Goal: Task Accomplishment & Management: Use online tool/utility

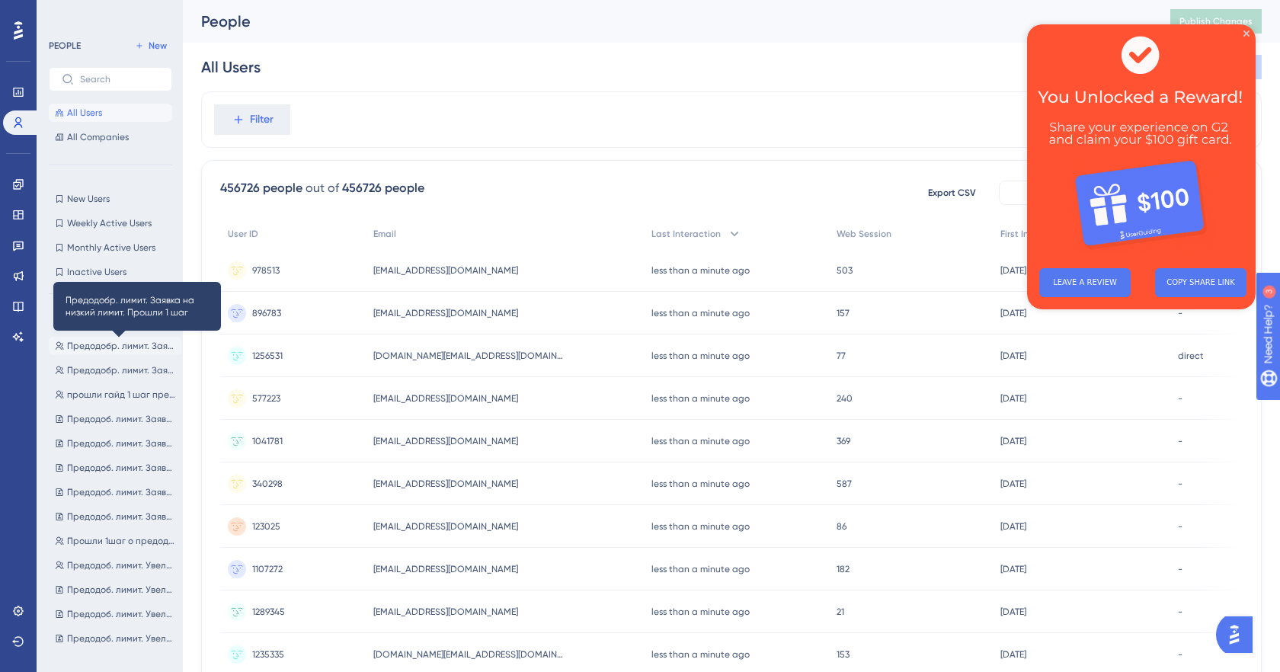
click at [112, 350] on span "Предодобр. лимит. Заявка на низкий лимит. Прошли 1 шаг" at bounding box center [121, 346] width 108 height 12
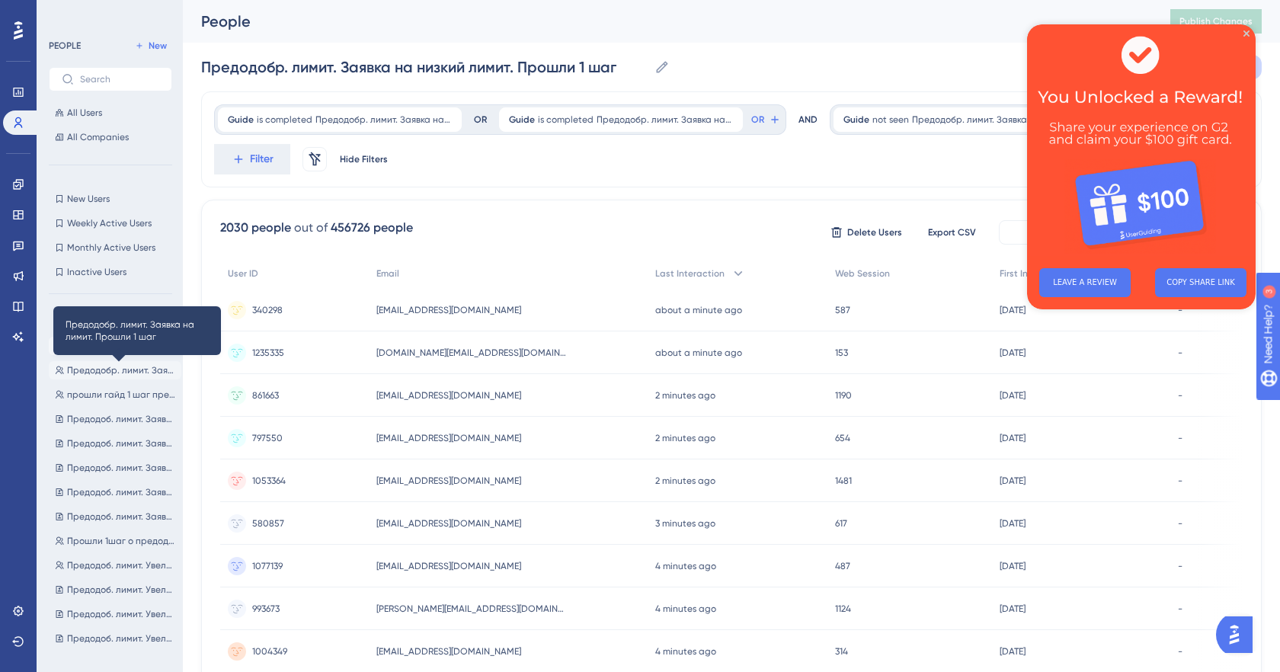
click at [111, 372] on span "Предодобр. лимит. Заявка на лимит. Прошли 1 шаг" at bounding box center [121, 370] width 108 height 12
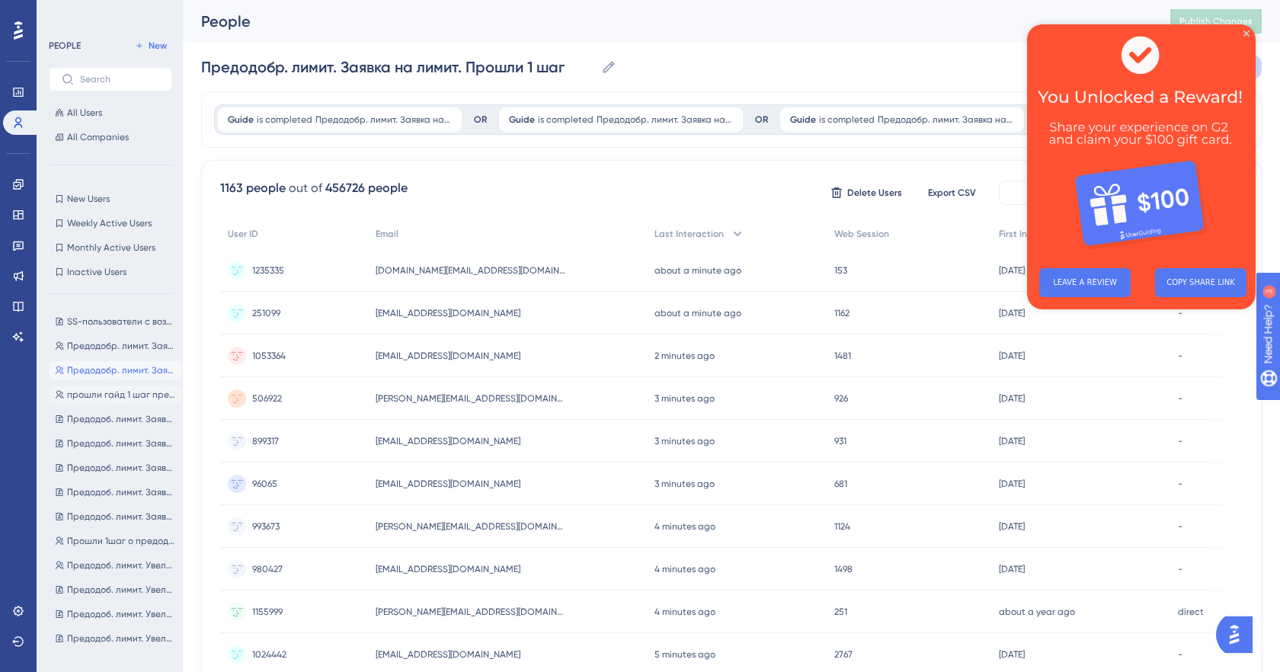
click at [111, 392] on span "прошли гайд 1 шаг предодобренный лимит, без лимита" at bounding box center [121, 394] width 108 height 12
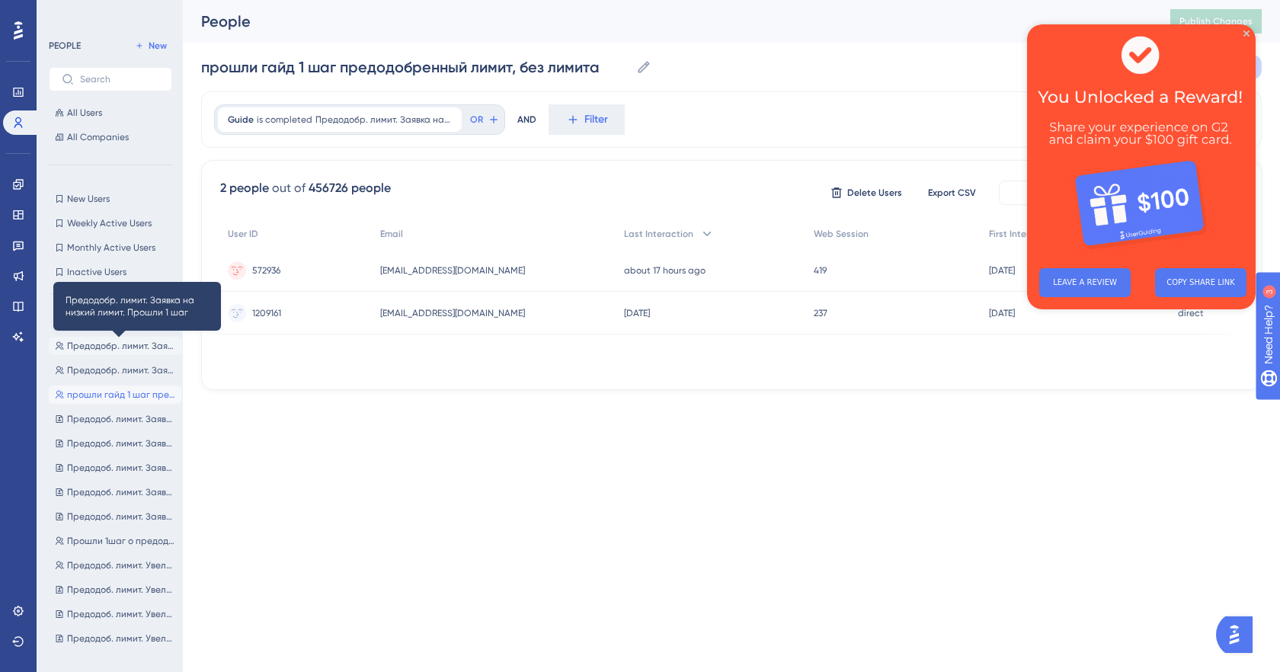
click at [121, 345] on span "Предодобр. лимит. Заявка на низкий лимит. Прошли 1 шаг" at bounding box center [121, 346] width 108 height 12
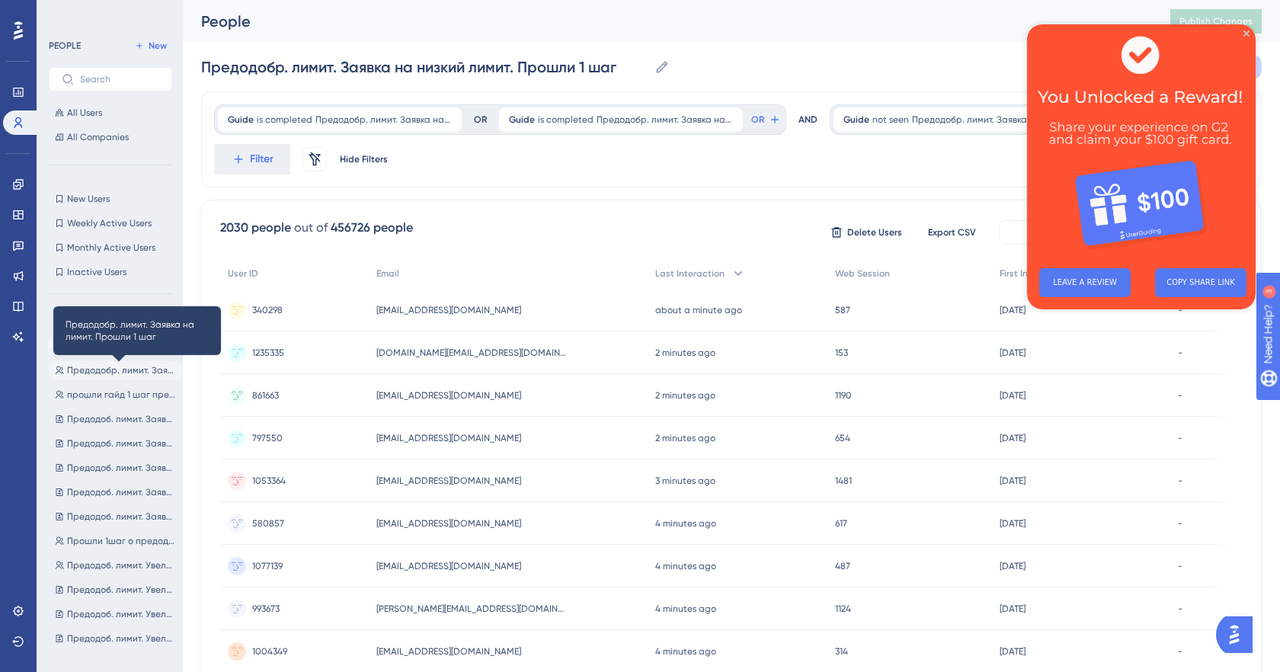
click at [106, 369] on span "Предодобр. лимит. Заявка на лимит. Прошли 1 шаг" at bounding box center [121, 370] width 108 height 12
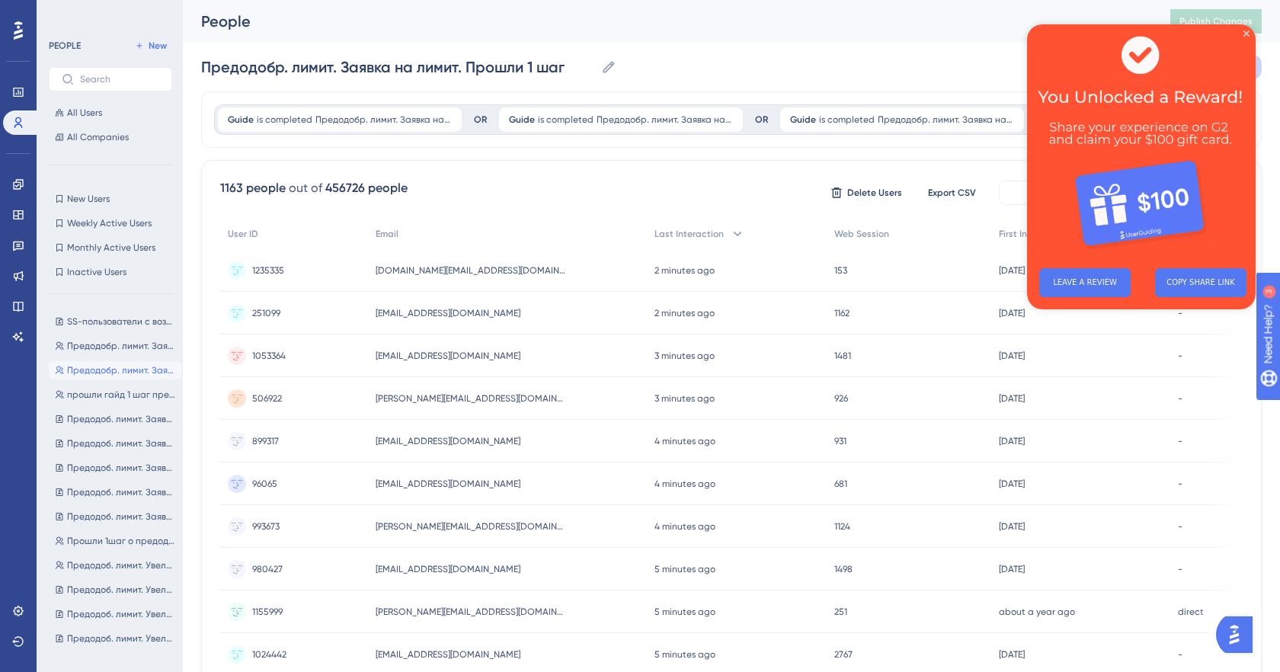
click at [1249, 36] on img at bounding box center [1141, 140] width 229 height 232
click at [1244, 33] on icon "Close Preview" at bounding box center [1246, 33] width 6 height 6
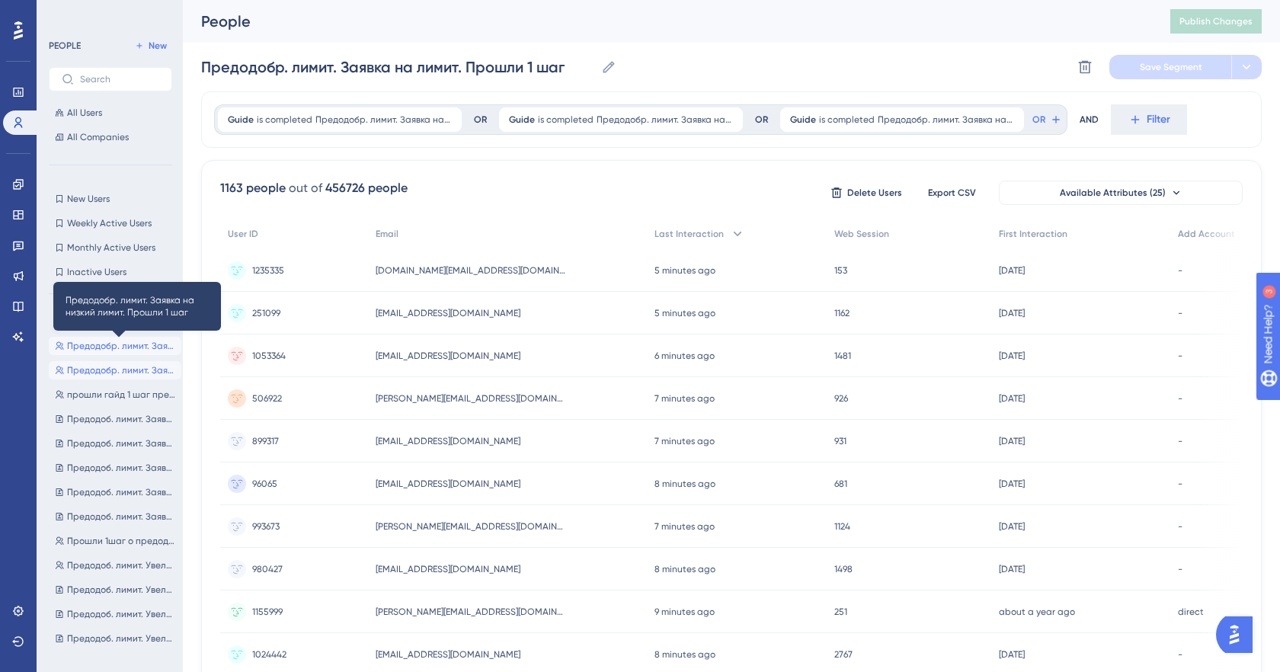
click at [116, 344] on span "Предодобр. лимит. Заявка на низкий лимит. Прошли 1 шаг" at bounding box center [121, 346] width 108 height 12
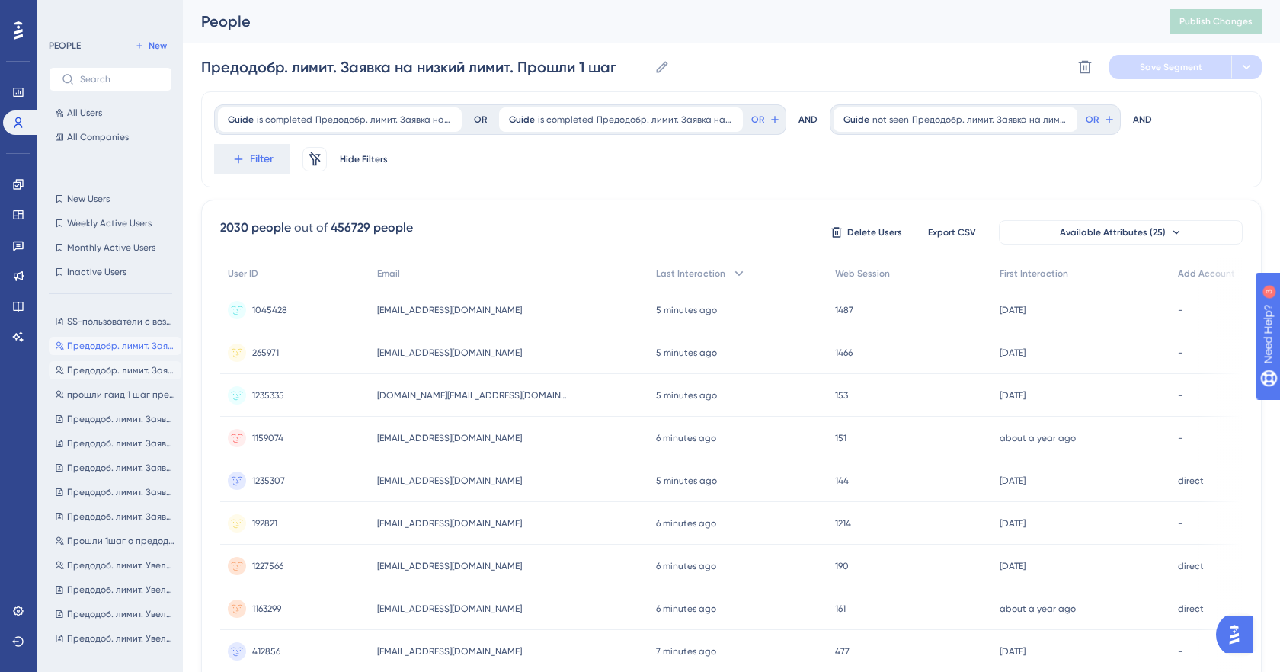
click at [113, 379] on button "Предодобр. лимит. Заявка на лимит. Прошли 1 шаг Предодобр. лимит. Заявка на лим…" at bounding box center [115, 370] width 133 height 18
type input "Предодобр. лимит. Заявка на лимит. Прошли 1 шаг"
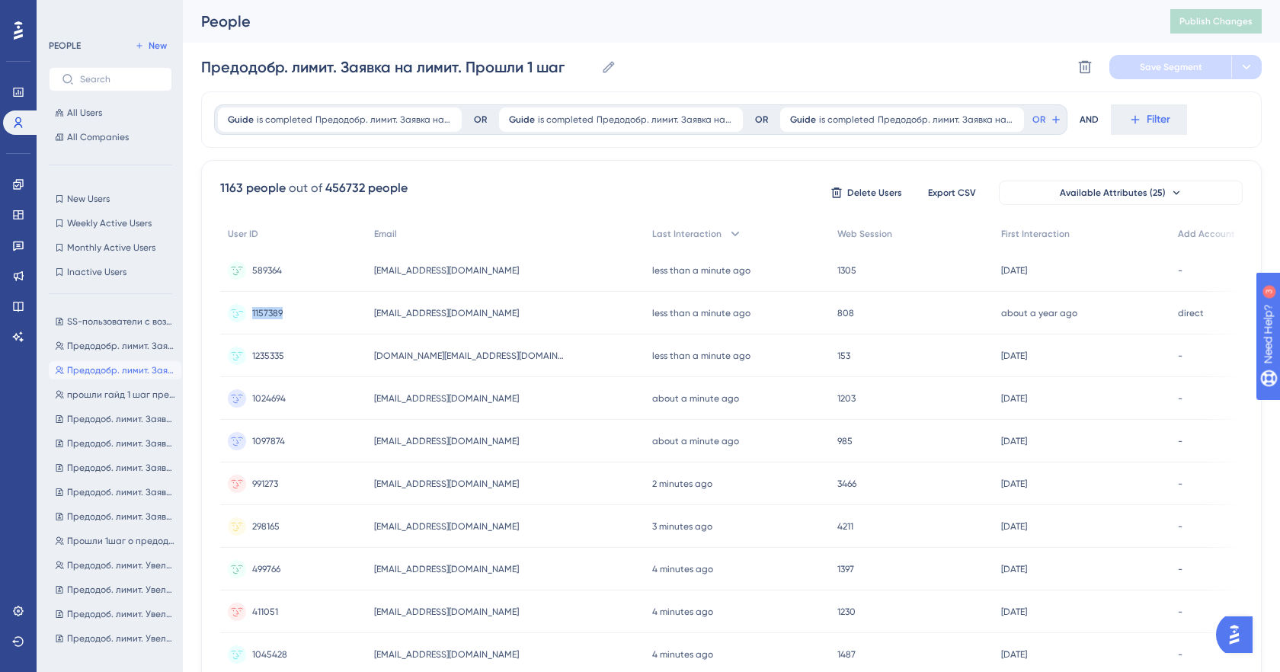
drag, startPoint x: 252, startPoint y: 311, endPoint x: 283, endPoint y: 315, distance: 31.5
click at [284, 315] on div "1157389 1157389" at bounding box center [293, 313] width 146 height 43
copy span "1157389"
drag, startPoint x: 252, startPoint y: 355, endPoint x: 283, endPoint y: 356, distance: 31.2
click at [283, 356] on span "1235335" at bounding box center [268, 356] width 32 height 12
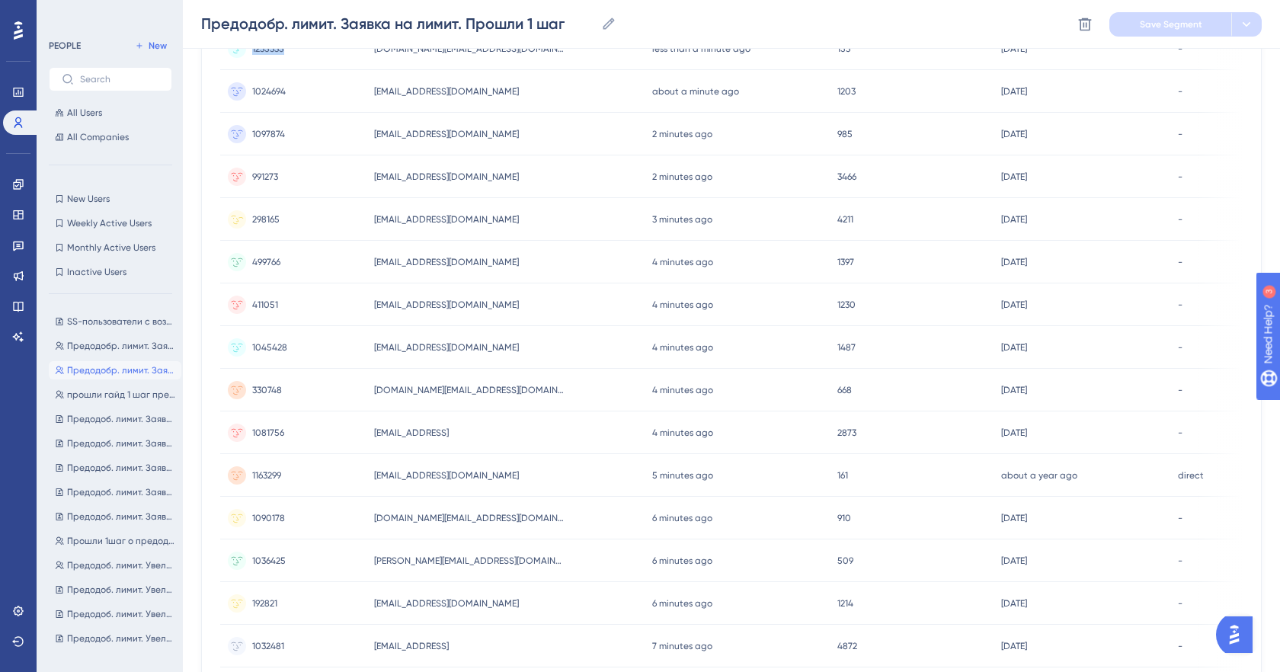
scroll to position [558, 0]
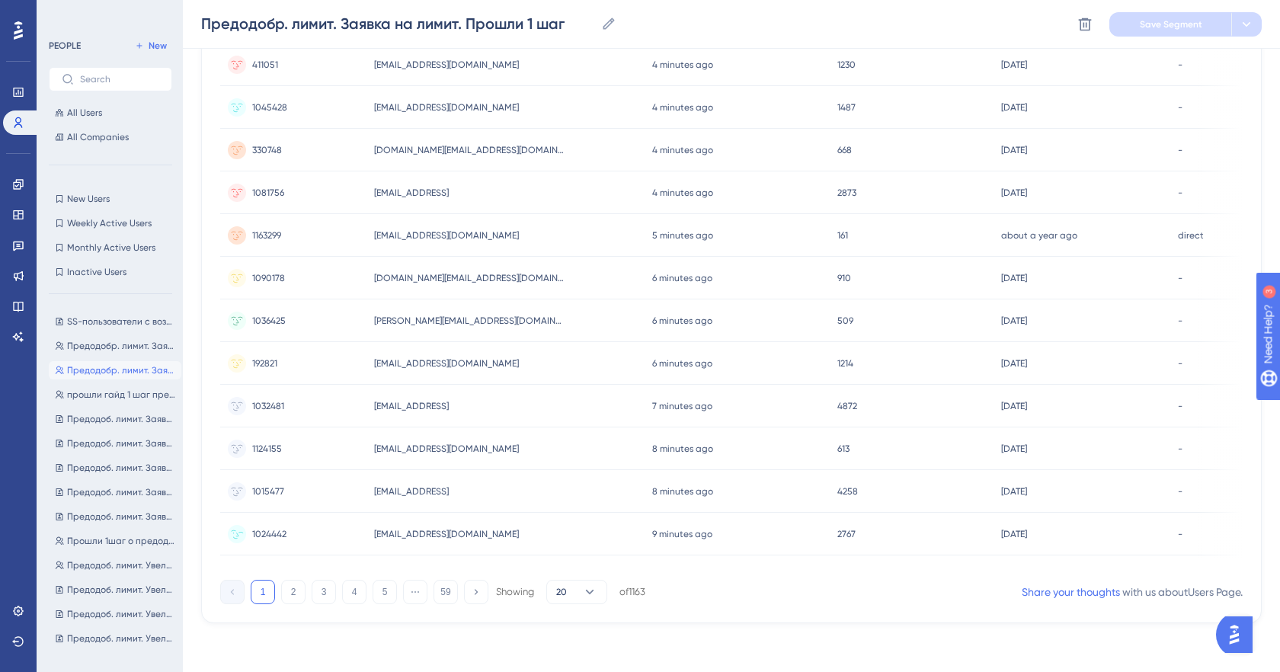
drag, startPoint x: 254, startPoint y: 529, endPoint x: 278, endPoint y: 529, distance: 24.4
click at [278, 529] on span "1024442" at bounding box center [269, 534] width 34 height 12
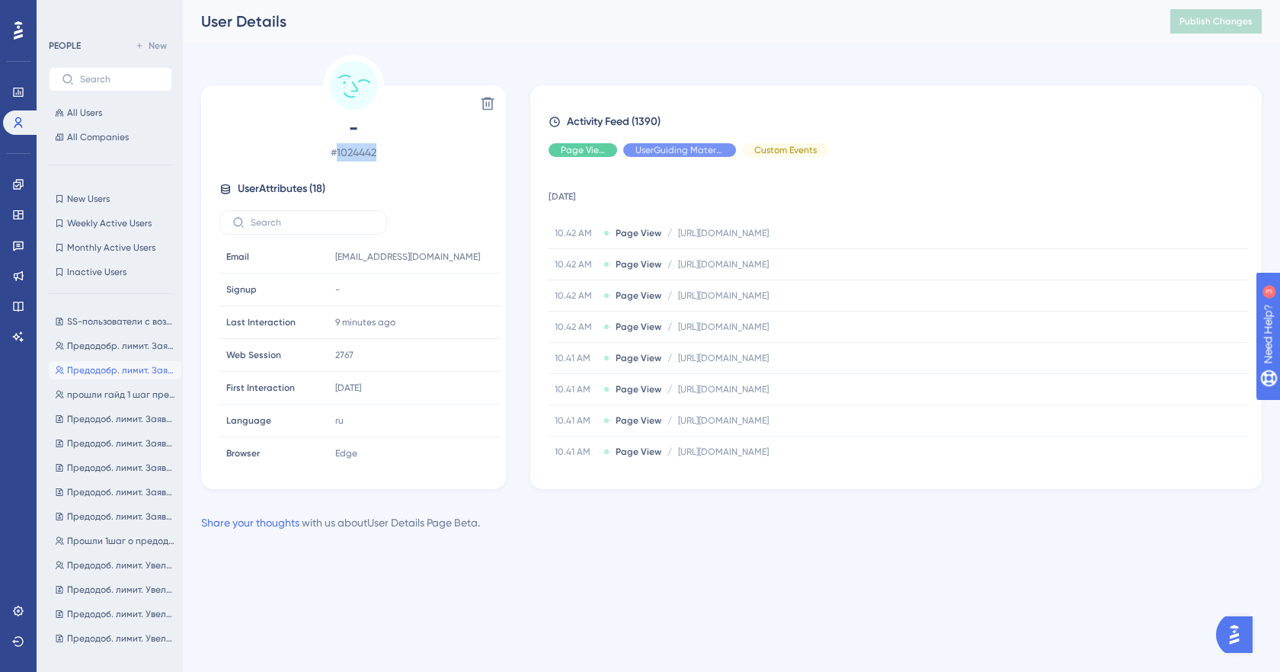
drag, startPoint x: 385, startPoint y: 152, endPoint x: 339, endPoint y: 155, distance: 46.6
click at [339, 155] on span "# 1024442" at bounding box center [353, 152] width 268 height 18
copy span "1024442"
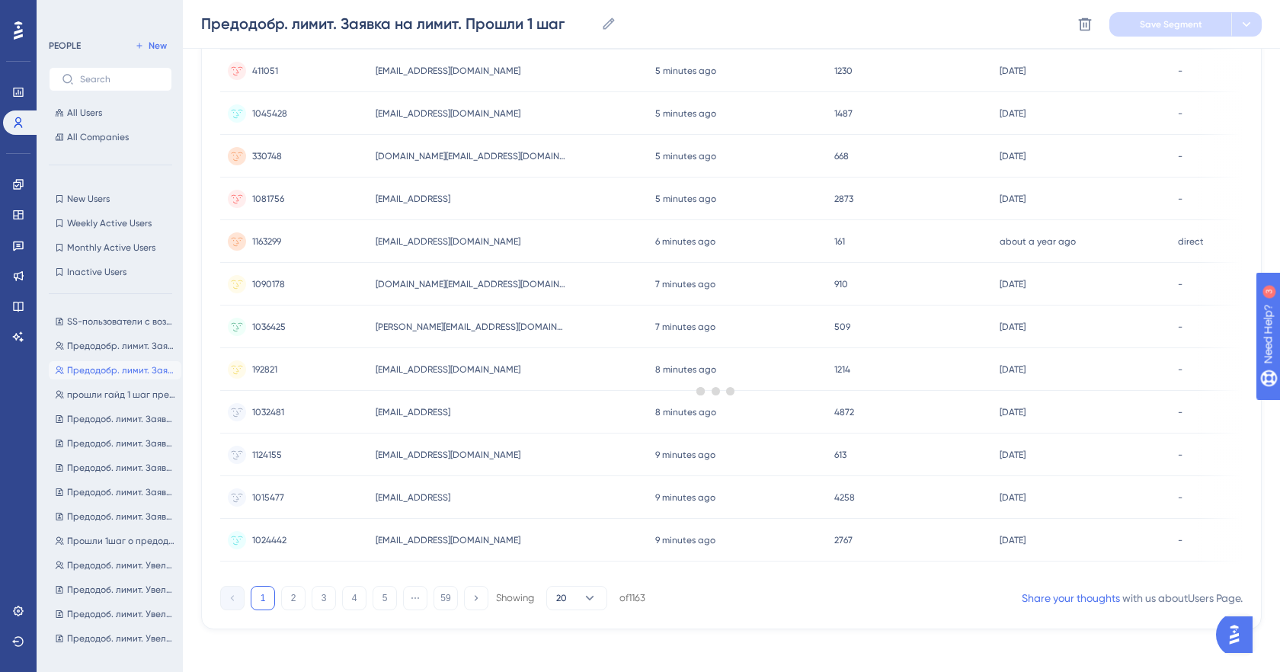
scroll to position [558, 0]
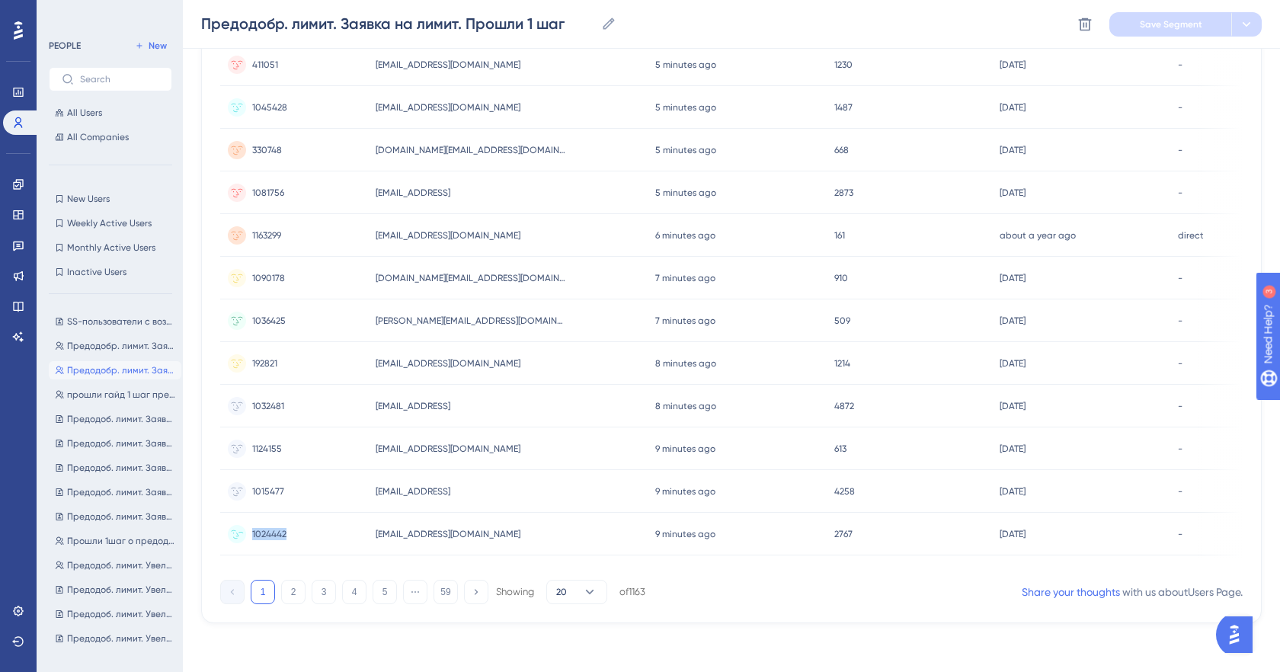
drag, startPoint x: 286, startPoint y: 530, endPoint x: 252, endPoint y: 532, distance: 33.5
click at [252, 532] on span "1024442" at bounding box center [269, 534] width 34 height 12
copy span "1024442"
drag, startPoint x: 286, startPoint y: 486, endPoint x: 248, endPoint y: 490, distance: 37.5
click at [248, 490] on div "1015477 1015477" at bounding box center [294, 491] width 148 height 43
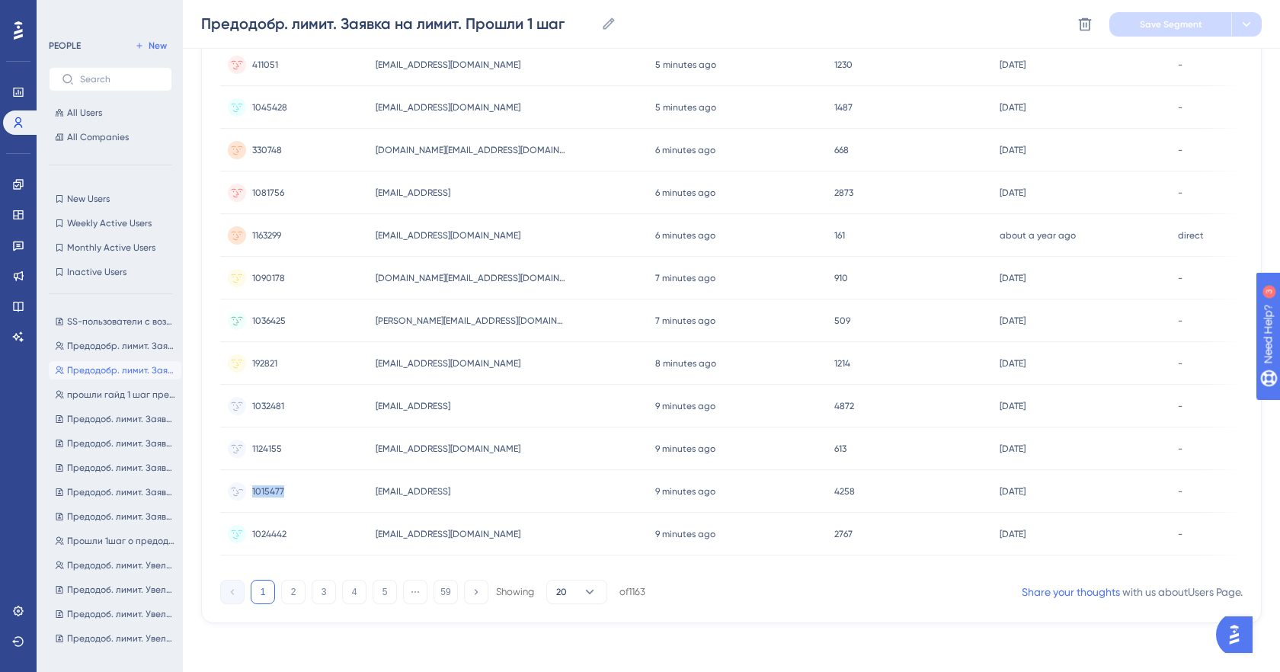
copy span "1015477"
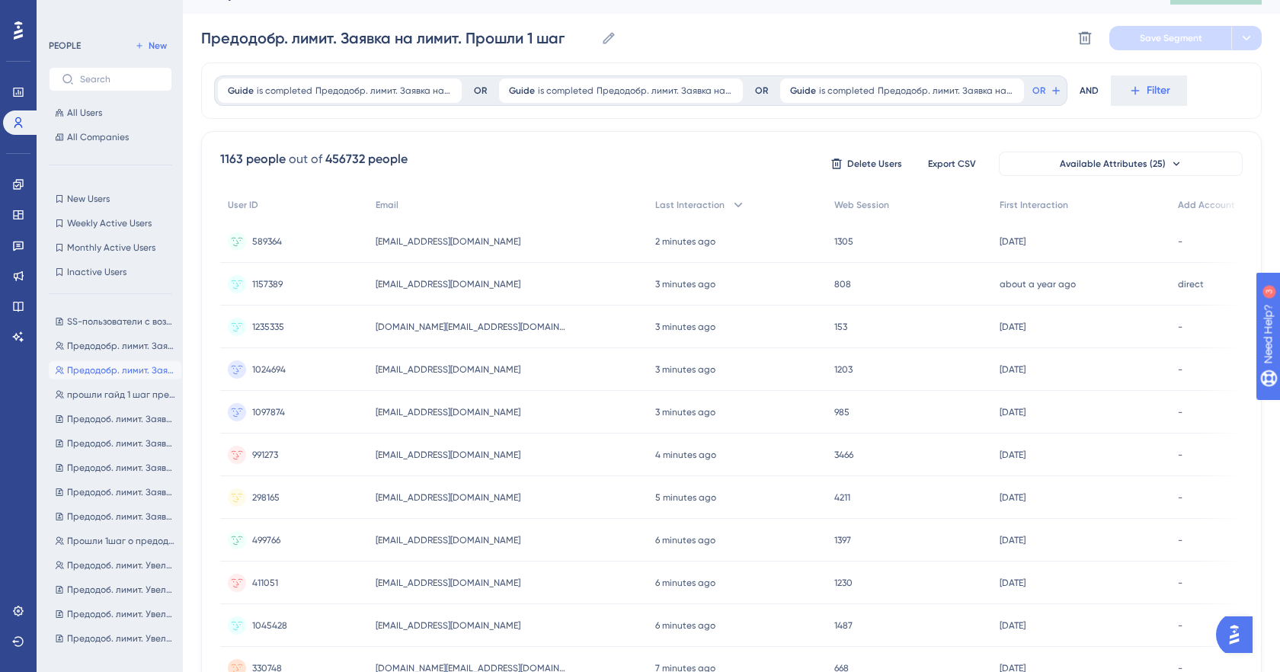
scroll to position [0, 0]
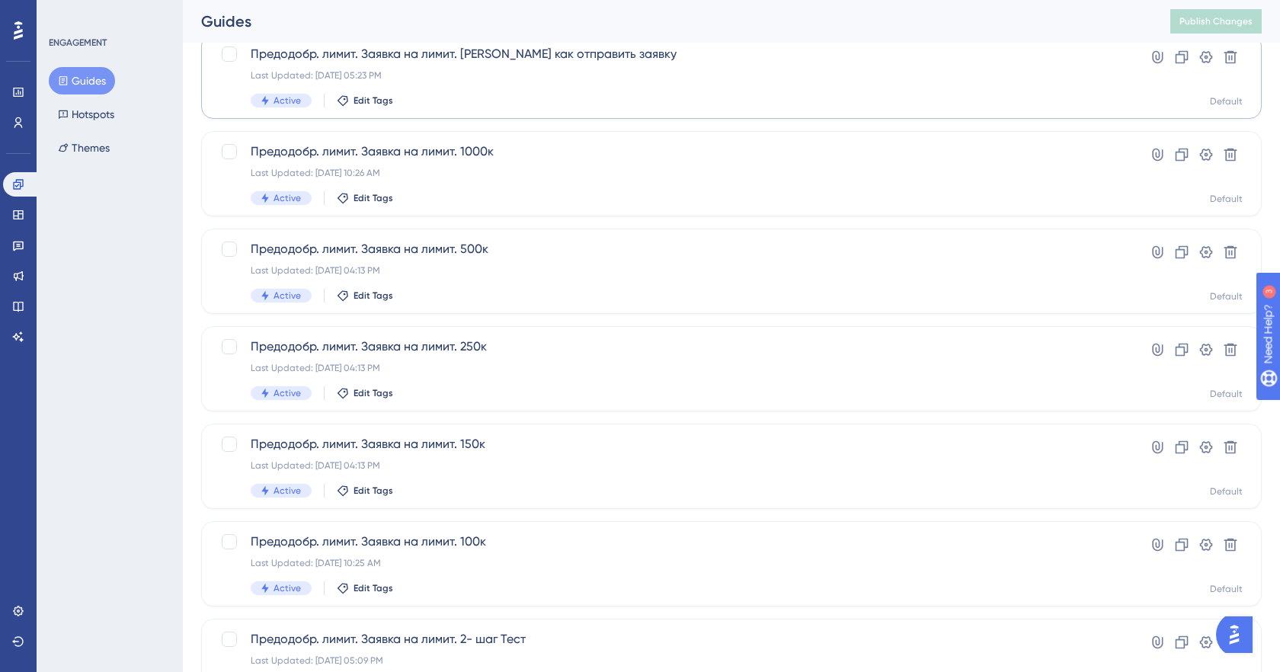
scroll to position [207, 0]
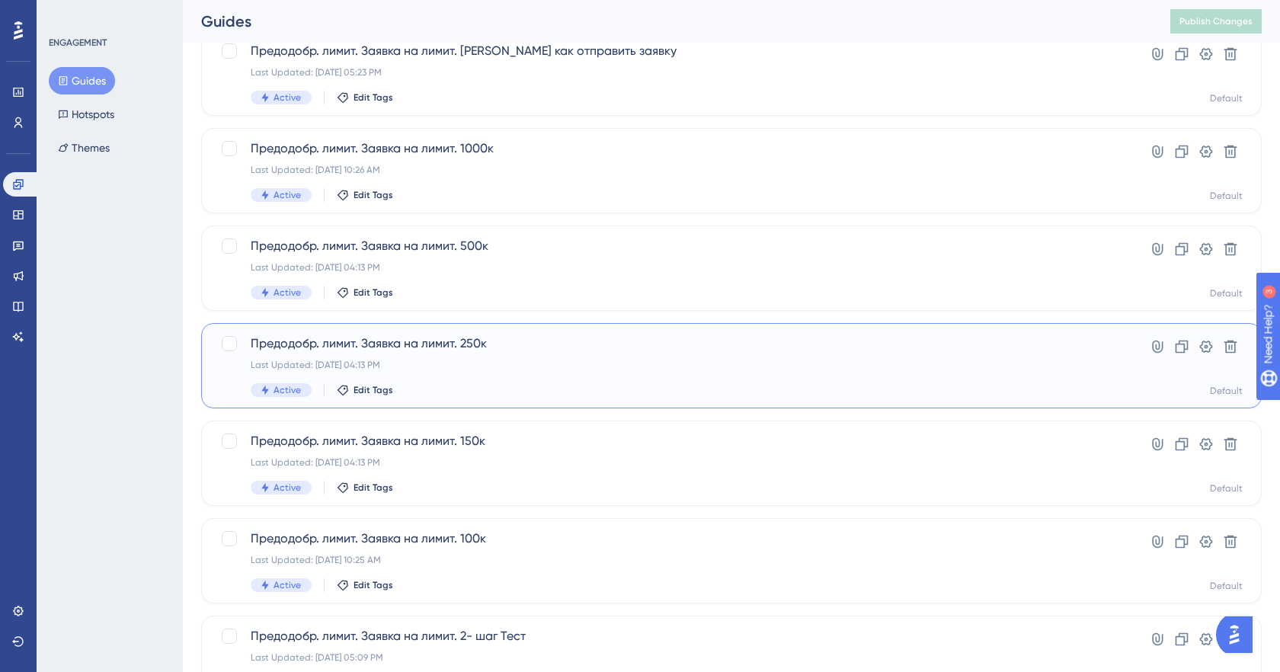
click at [539, 339] on span "Предодобр. лимит. Заявка на лимит. 250к" at bounding box center [670, 343] width 839 height 18
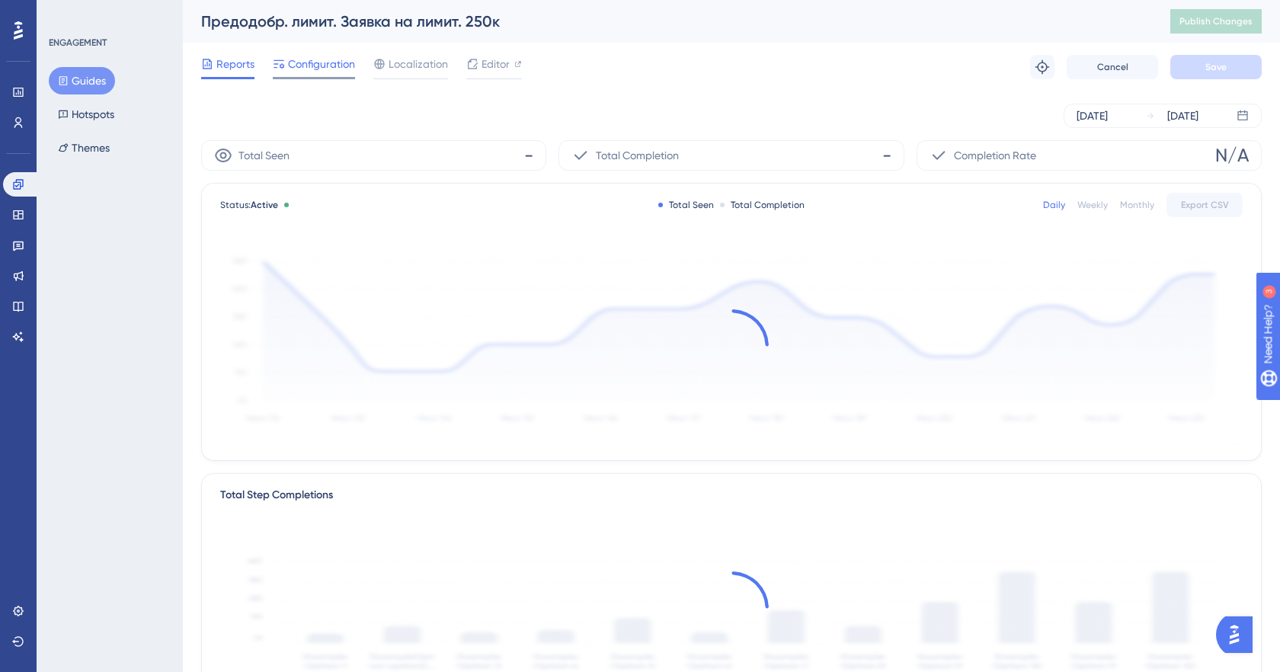
click at [330, 71] on span "Configuration" at bounding box center [321, 64] width 67 height 18
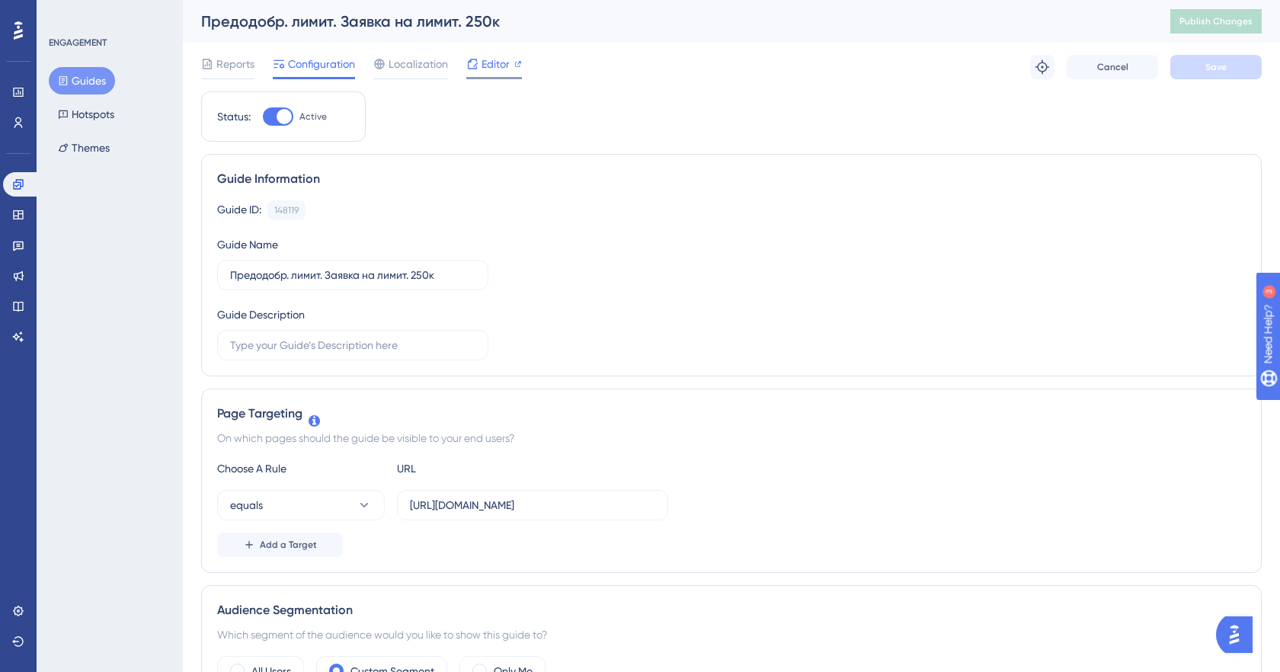
click at [486, 69] on span "Editor" at bounding box center [495, 64] width 28 height 18
click at [242, 66] on span "Reports" at bounding box center [235, 64] width 38 height 18
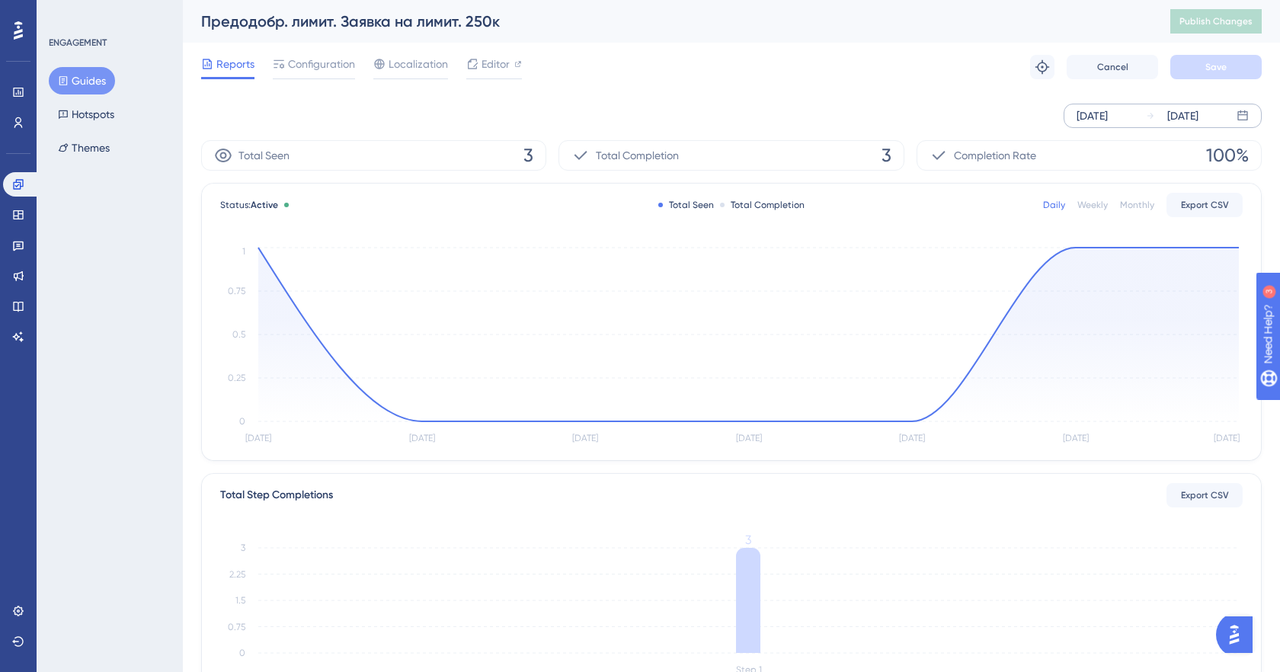
click at [1101, 120] on div "[DATE]" at bounding box center [1091, 116] width 31 height 18
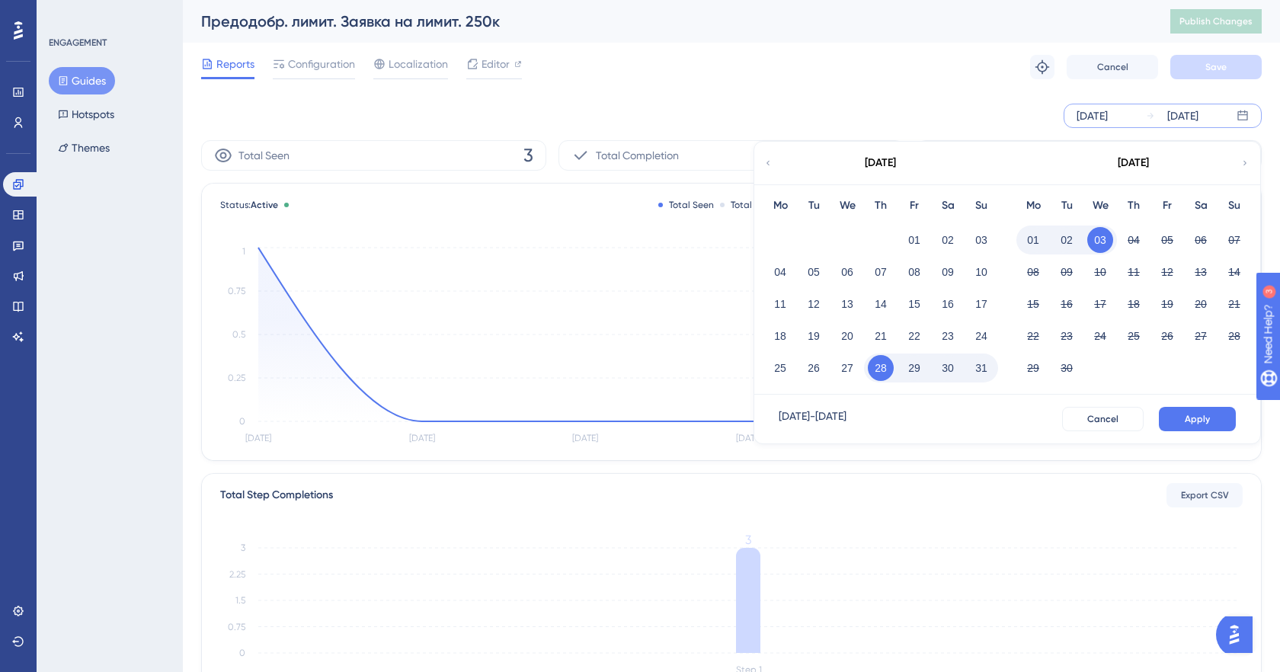
click at [773, 159] on div "August 2025" at bounding box center [879, 163] width 251 height 43
click at [769, 159] on icon at bounding box center [767, 163] width 9 height 14
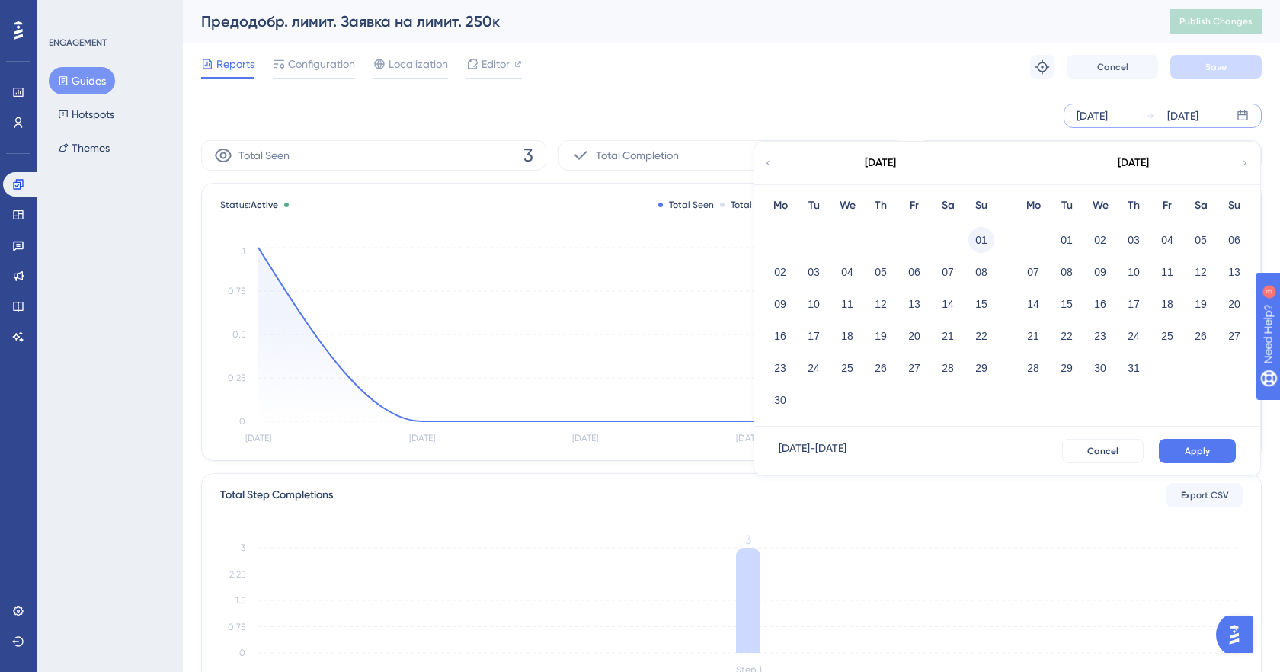
click at [983, 243] on button "01" at bounding box center [981, 240] width 26 height 26
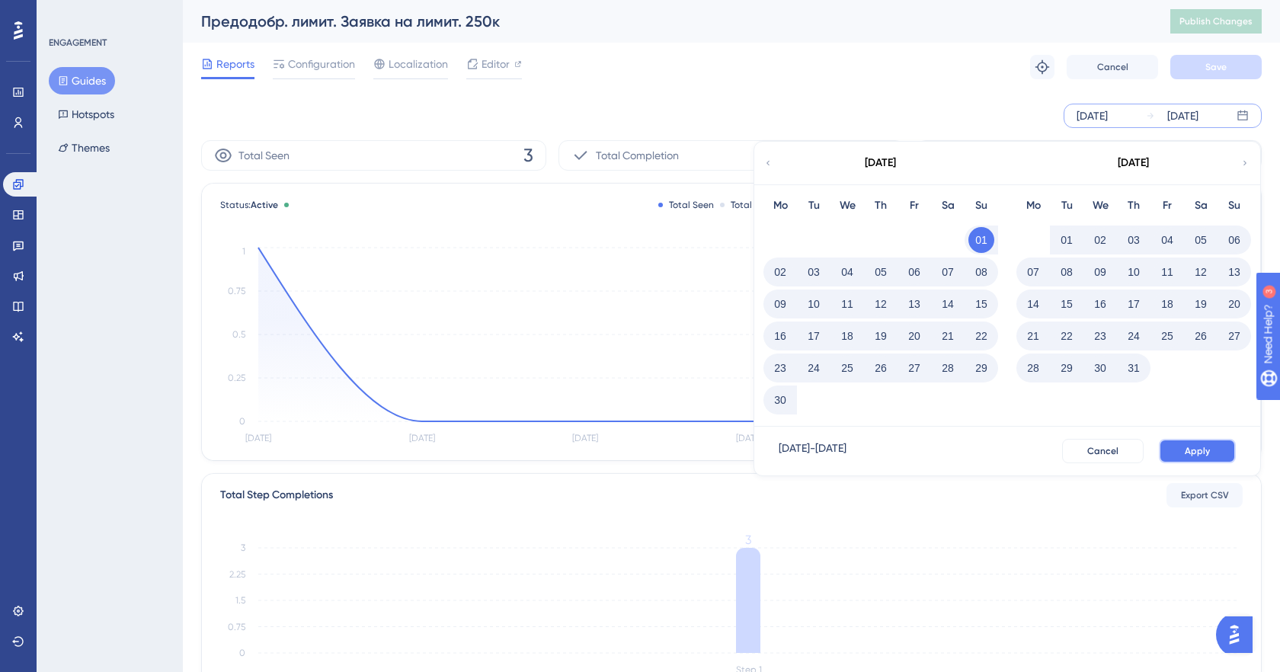
click at [1182, 450] on button "Apply" at bounding box center [1197, 451] width 77 height 24
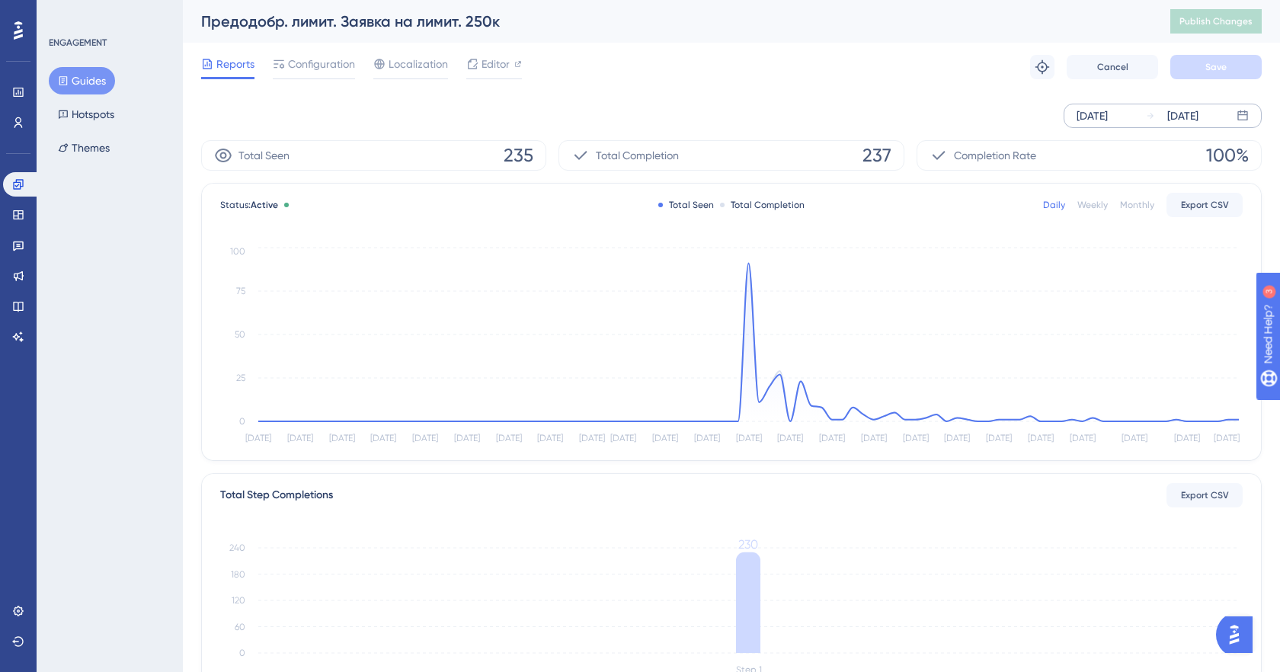
click at [356, 74] on div "Reports Configuration Localization Editor" at bounding box center [361, 67] width 321 height 24
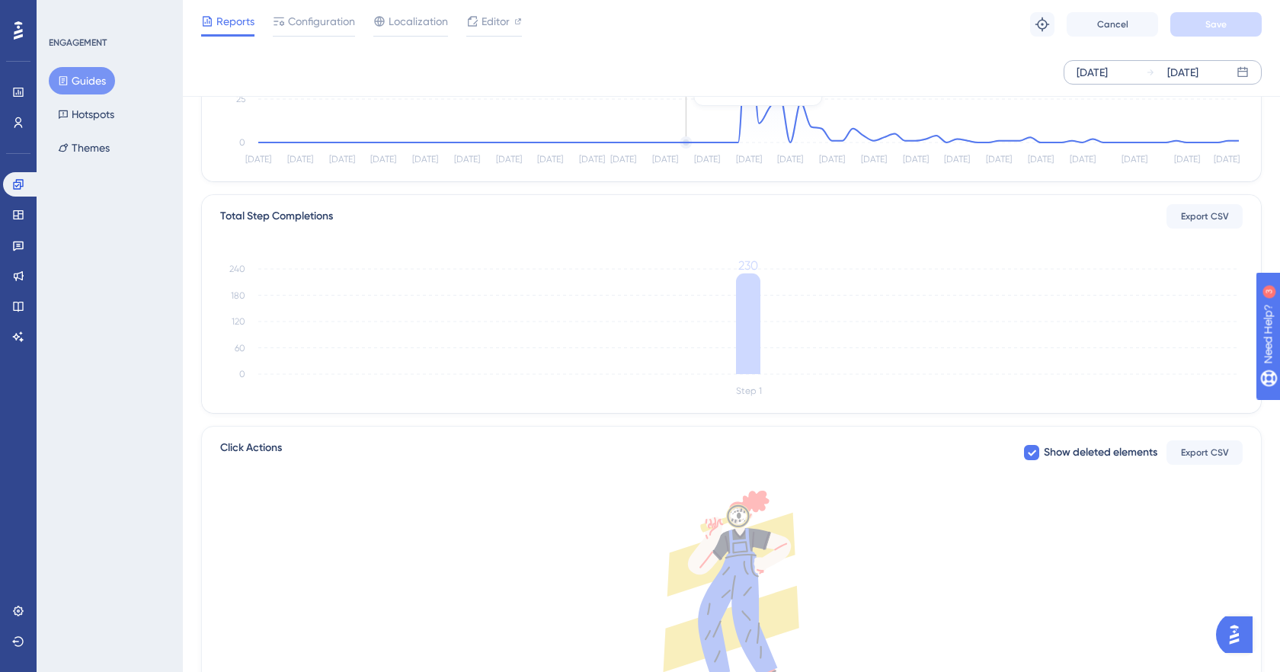
scroll to position [392, 0]
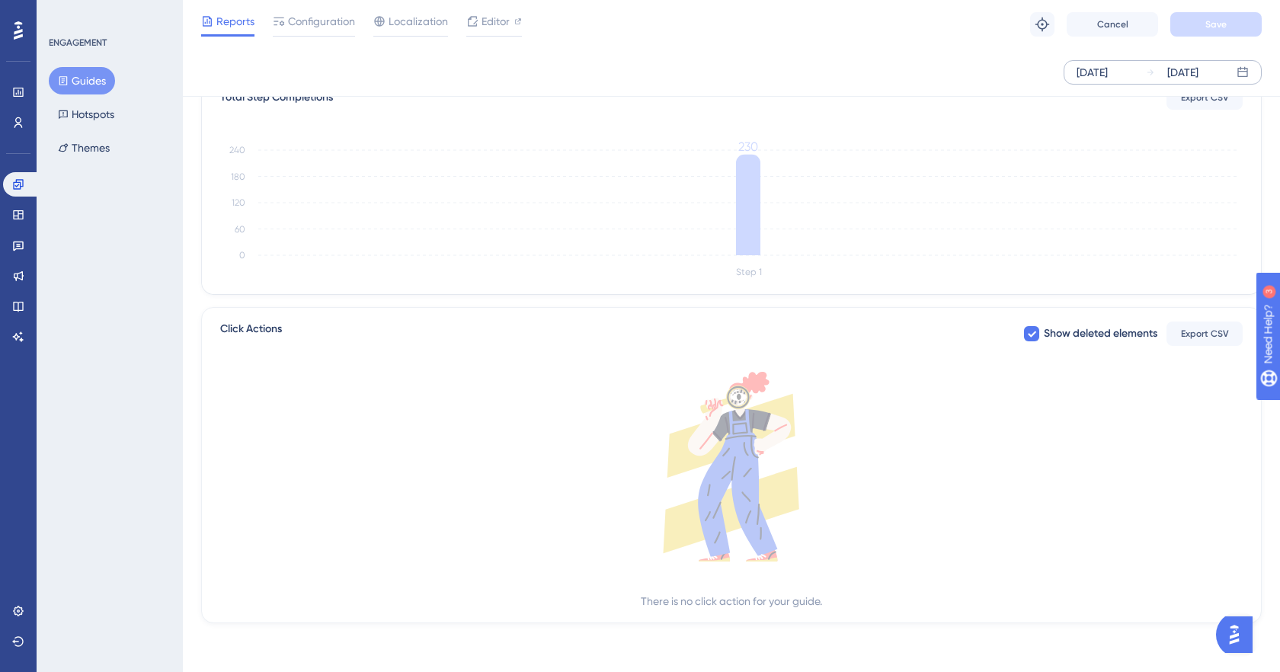
click at [354, 395] on icon at bounding box center [731, 467] width 1022 height 190
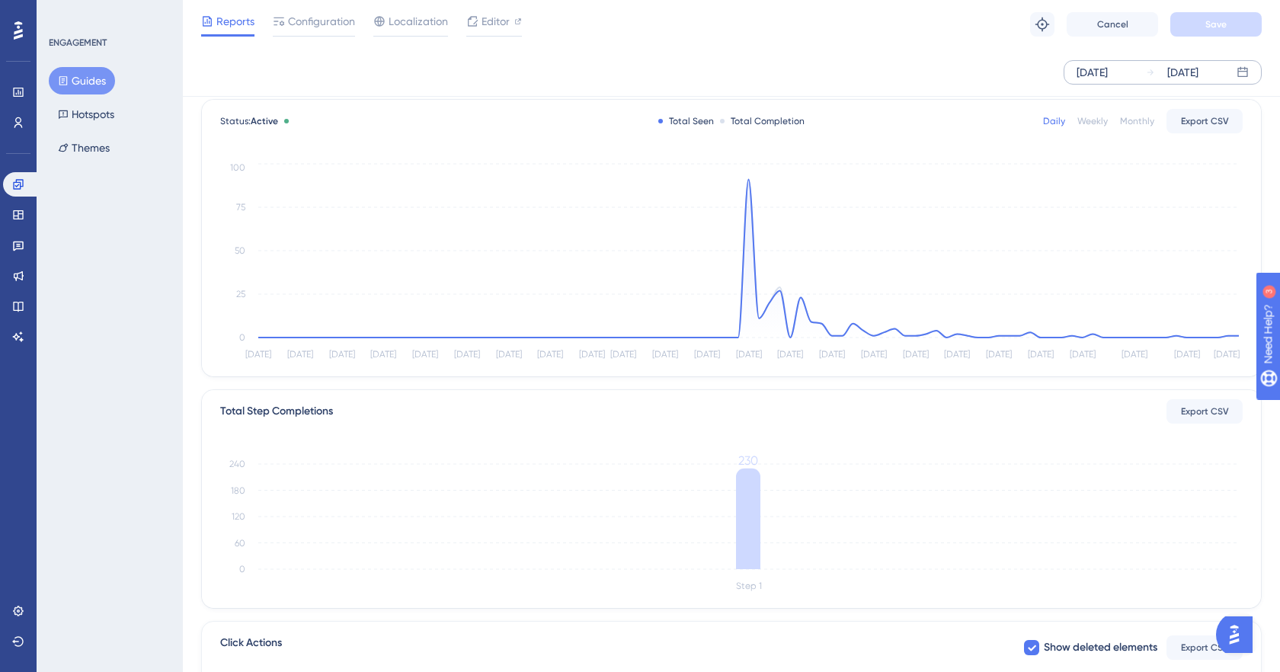
scroll to position [0, 0]
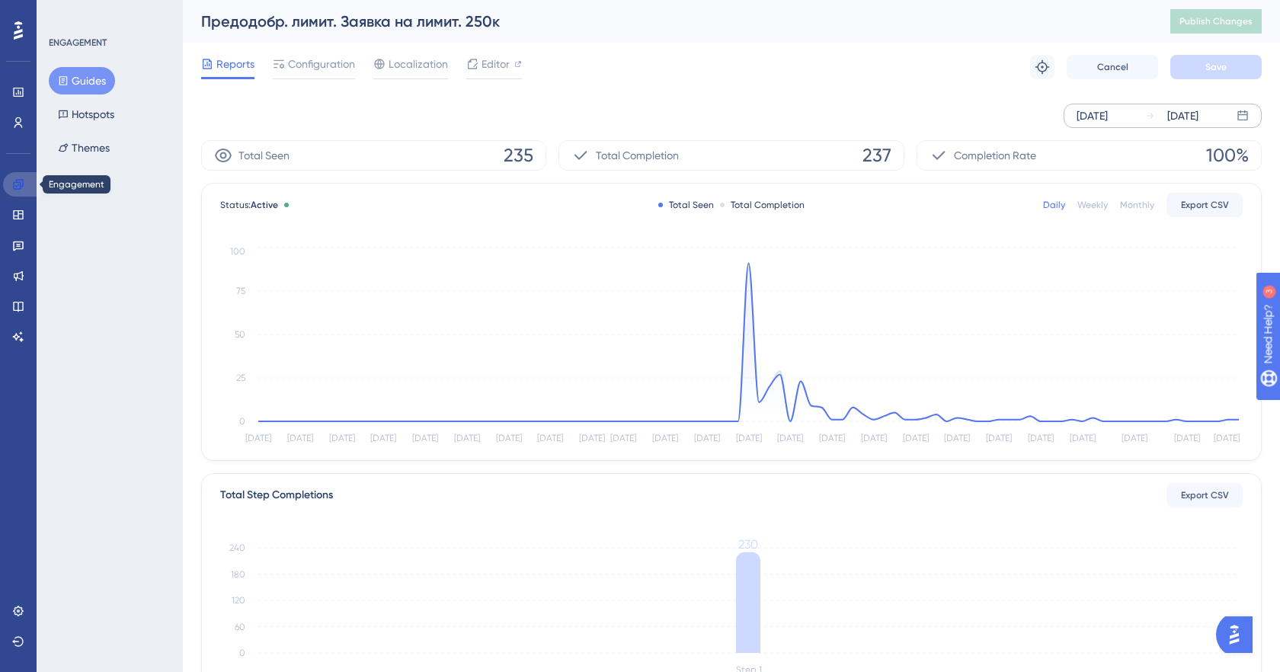
click at [23, 184] on icon at bounding box center [18, 184] width 12 height 12
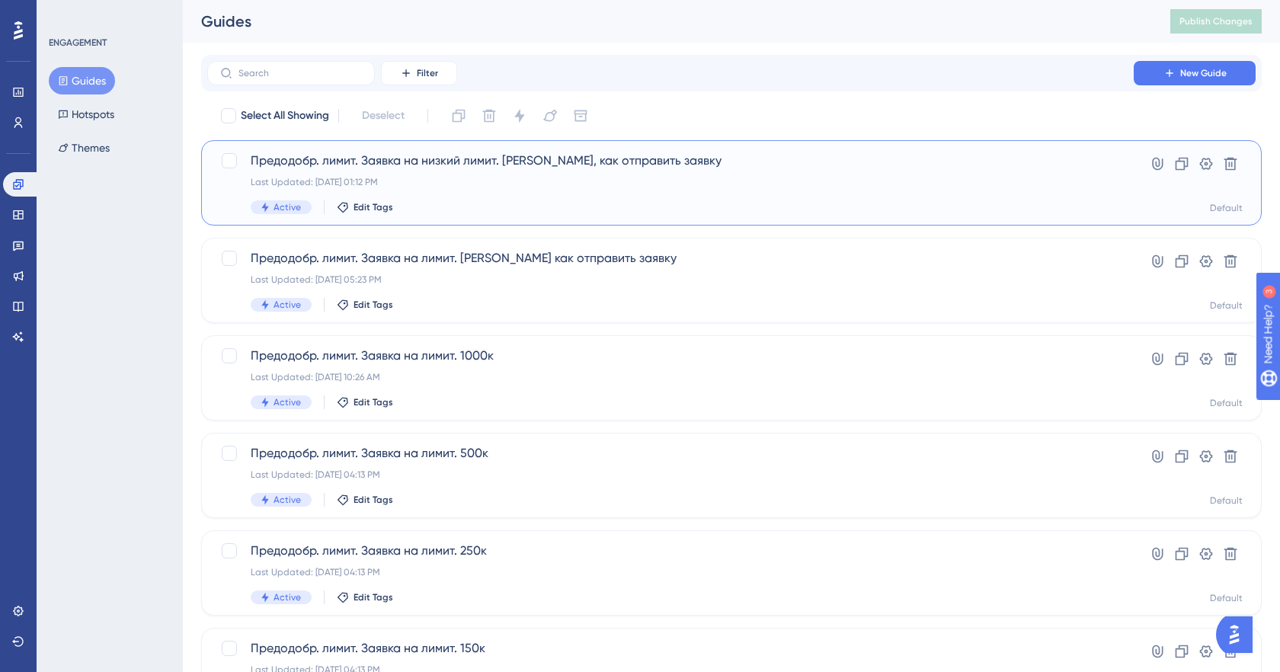
click at [530, 168] on span "Предодобр. лимит. Заявка на низкий лимит. [PERSON_NAME], как отправить заявку" at bounding box center [670, 161] width 839 height 18
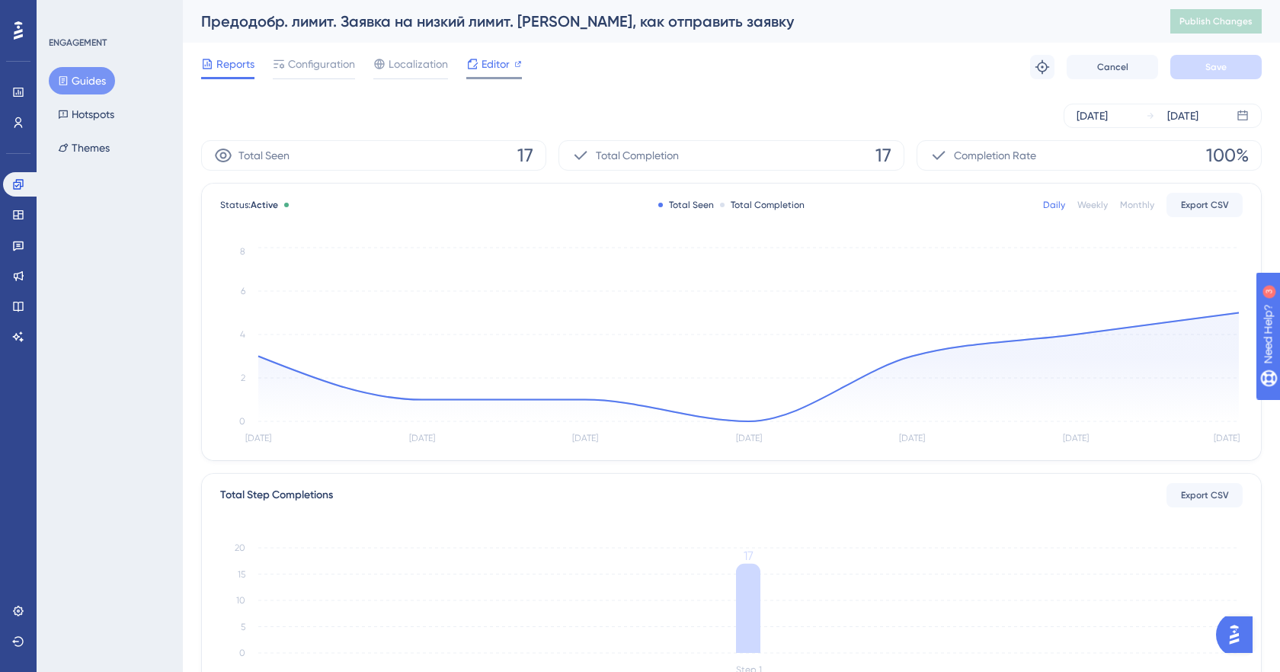
click at [502, 67] on span "Editor" at bounding box center [495, 64] width 28 height 18
click at [1088, 112] on div "[DATE]" at bounding box center [1091, 116] width 31 height 18
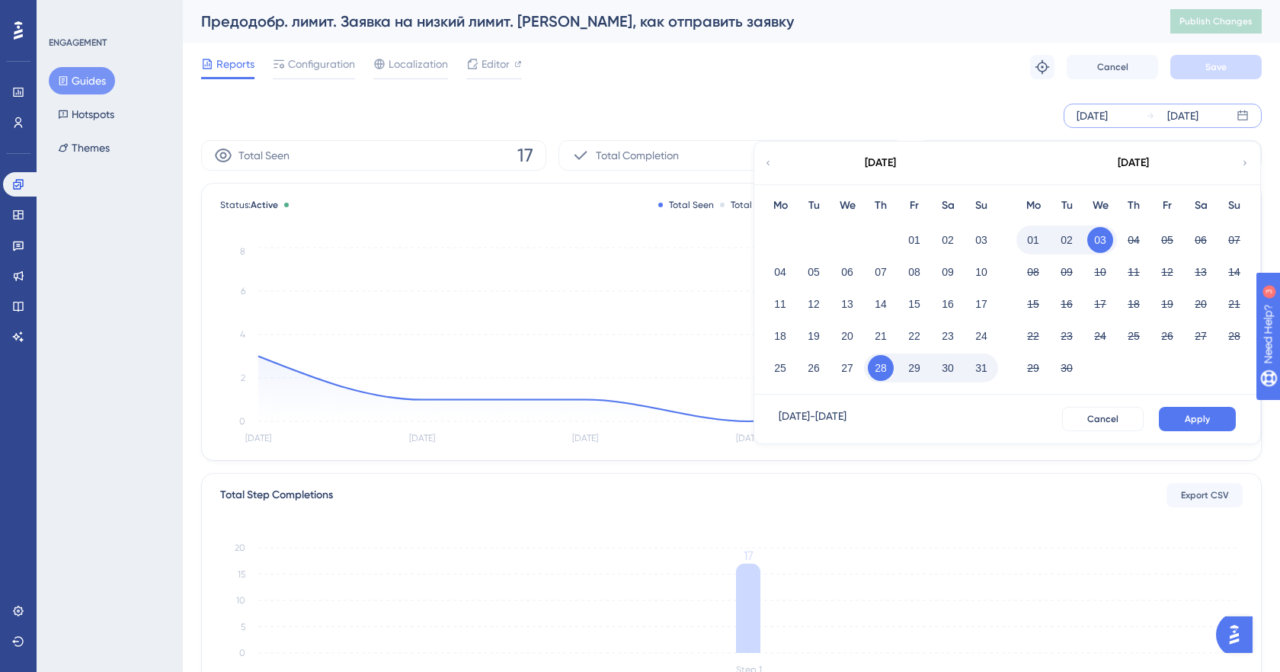
click at [778, 163] on div "August 2025" at bounding box center [879, 163] width 251 height 43
click at [769, 161] on icon at bounding box center [767, 163] width 9 height 14
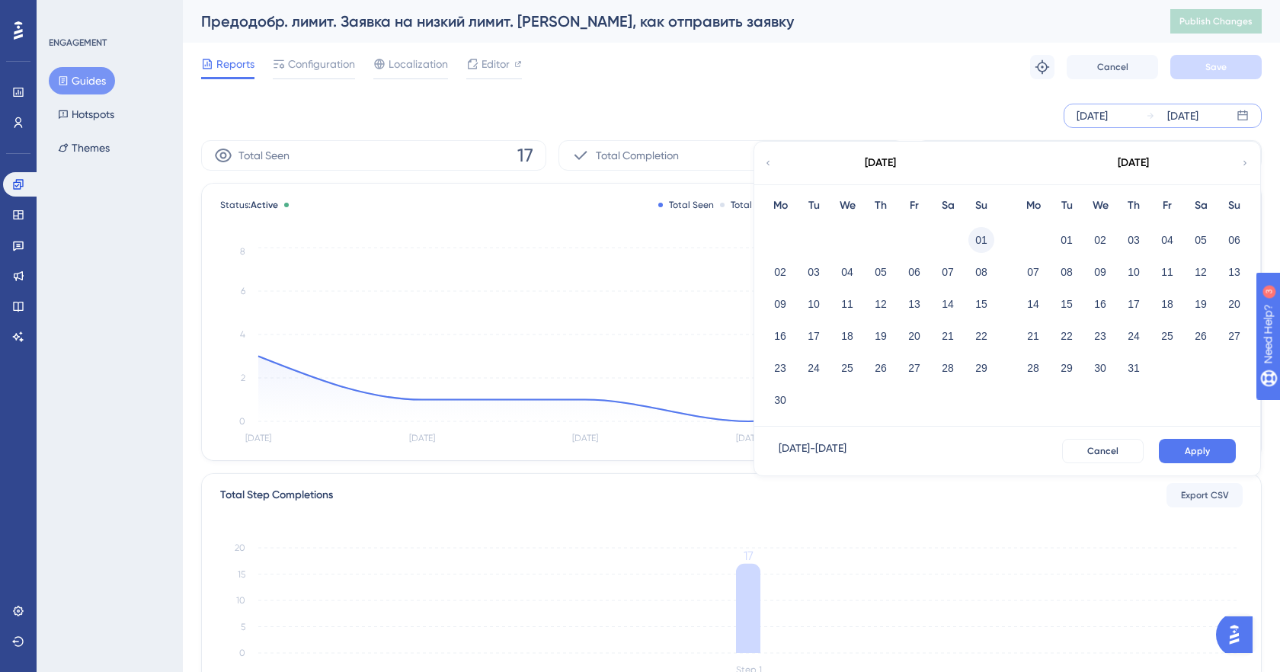
click at [973, 233] on button "01" at bounding box center [981, 240] width 26 height 26
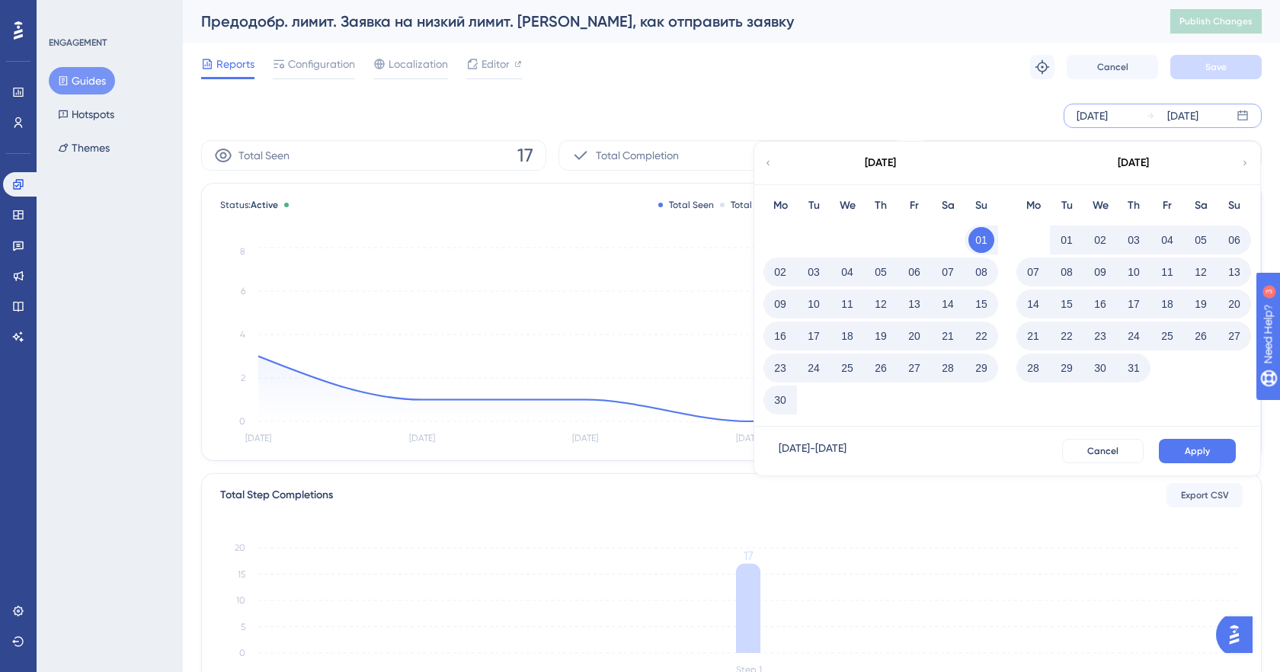
click at [1199, 465] on div "Jun 01 2025 - Sep 03 2025 Cancel Apply" at bounding box center [1007, 451] width 506 height 49
click at [1199, 455] on span "Apply" at bounding box center [1196, 451] width 25 height 12
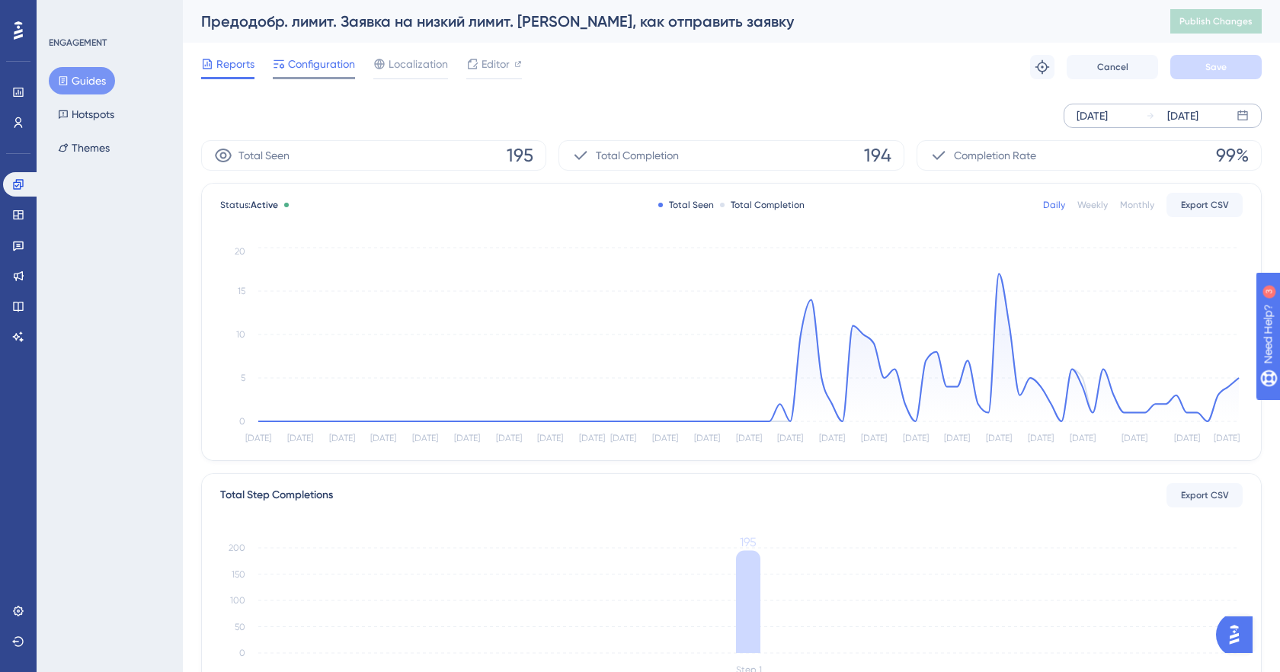
click at [337, 71] on span "Configuration" at bounding box center [321, 64] width 67 height 18
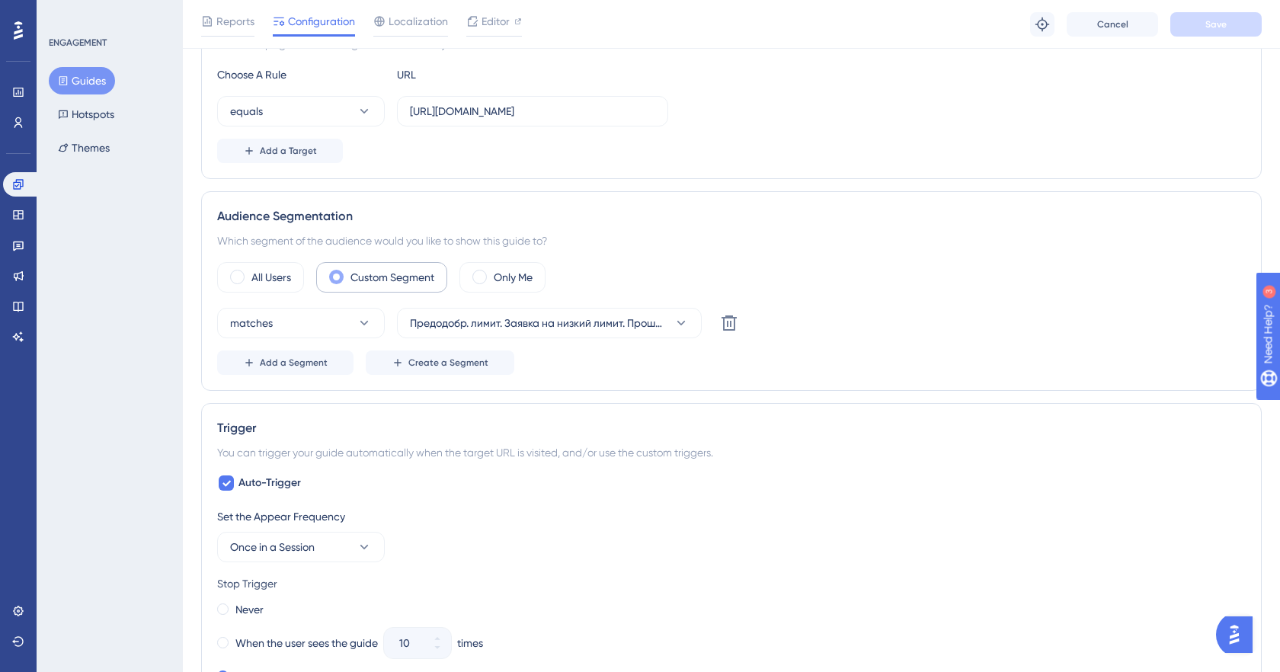
scroll to position [408, 0]
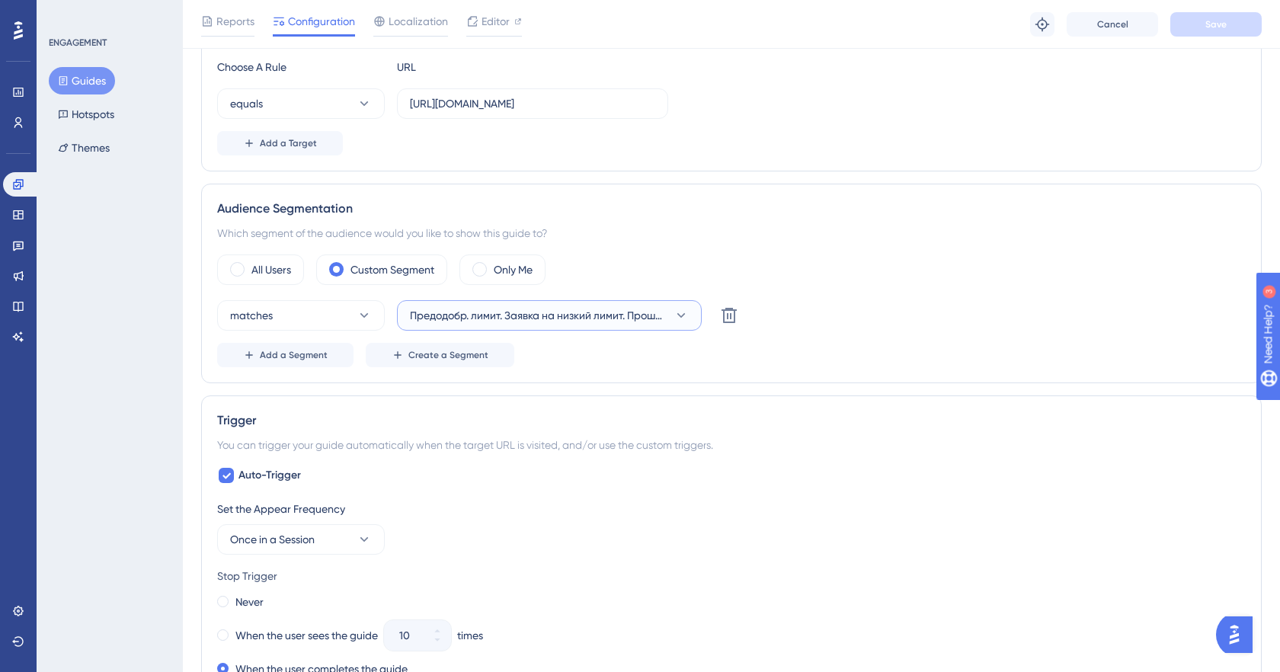
click at [646, 315] on span "Предодобр. лимит. Заявка на низкий лимит. Прошли 1 шаг" at bounding box center [538, 315] width 257 height 18
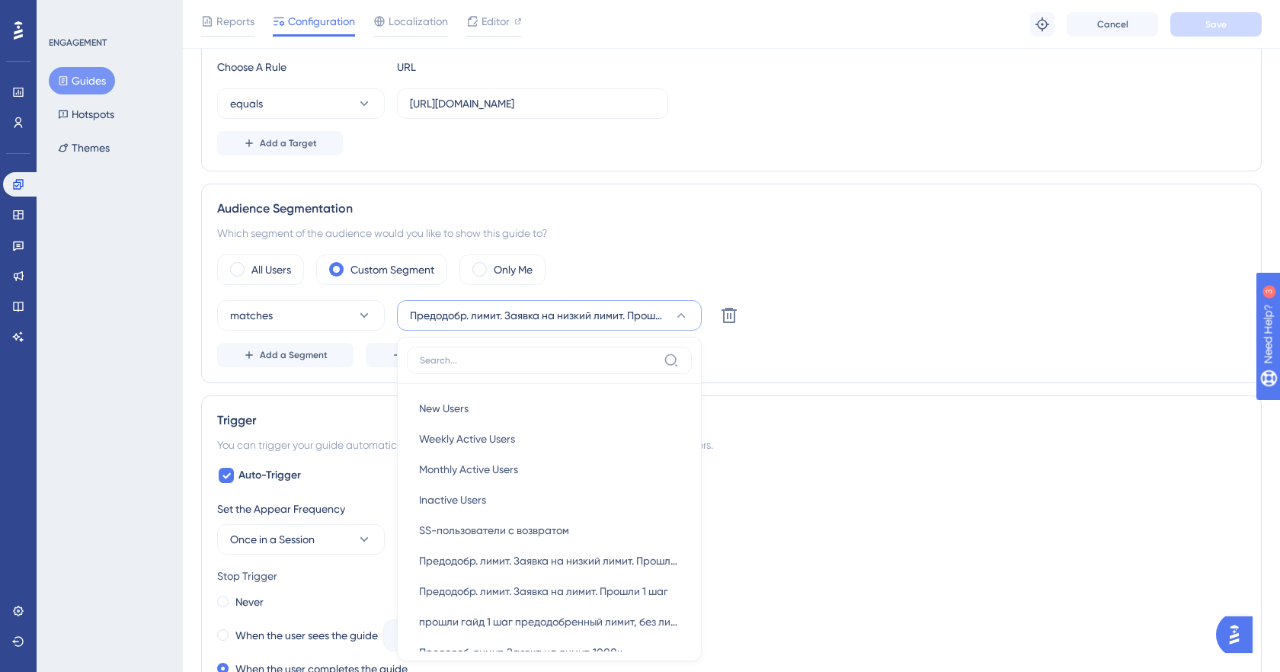
scroll to position [538, 0]
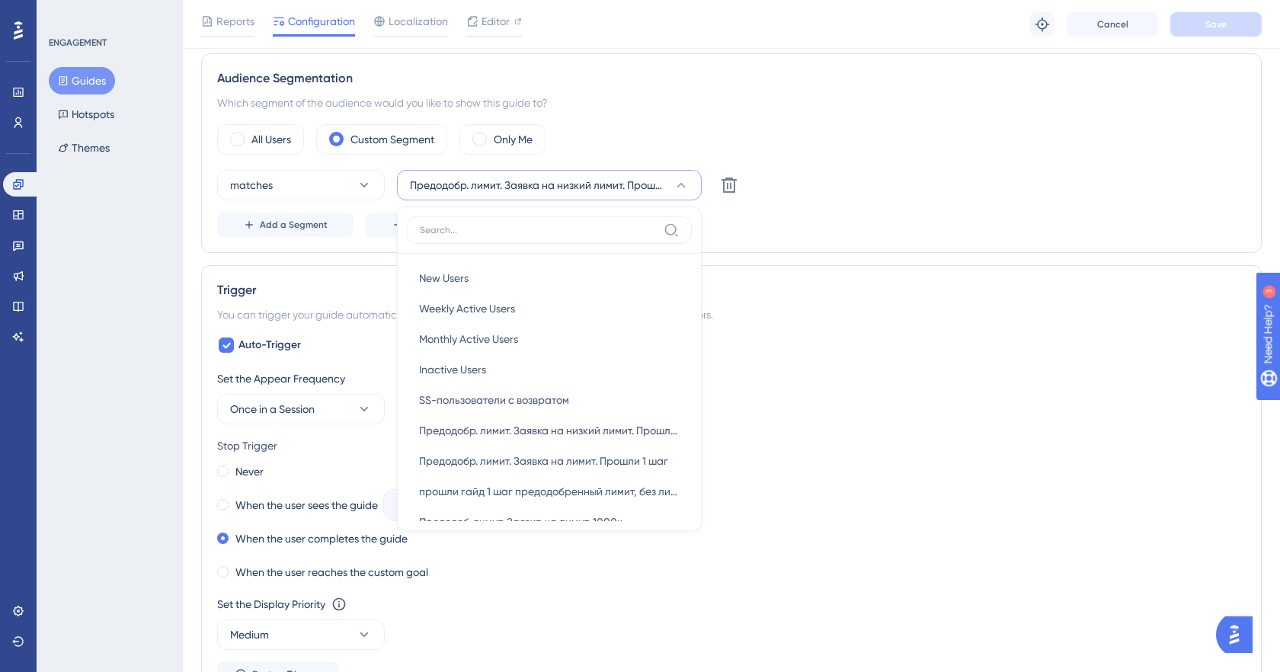
click at [825, 197] on div "matches Предодобр. лимит. Заявка на низкий лимит. Прошли 1 шаг New Users New Us…" at bounding box center [731, 185] width 1028 height 30
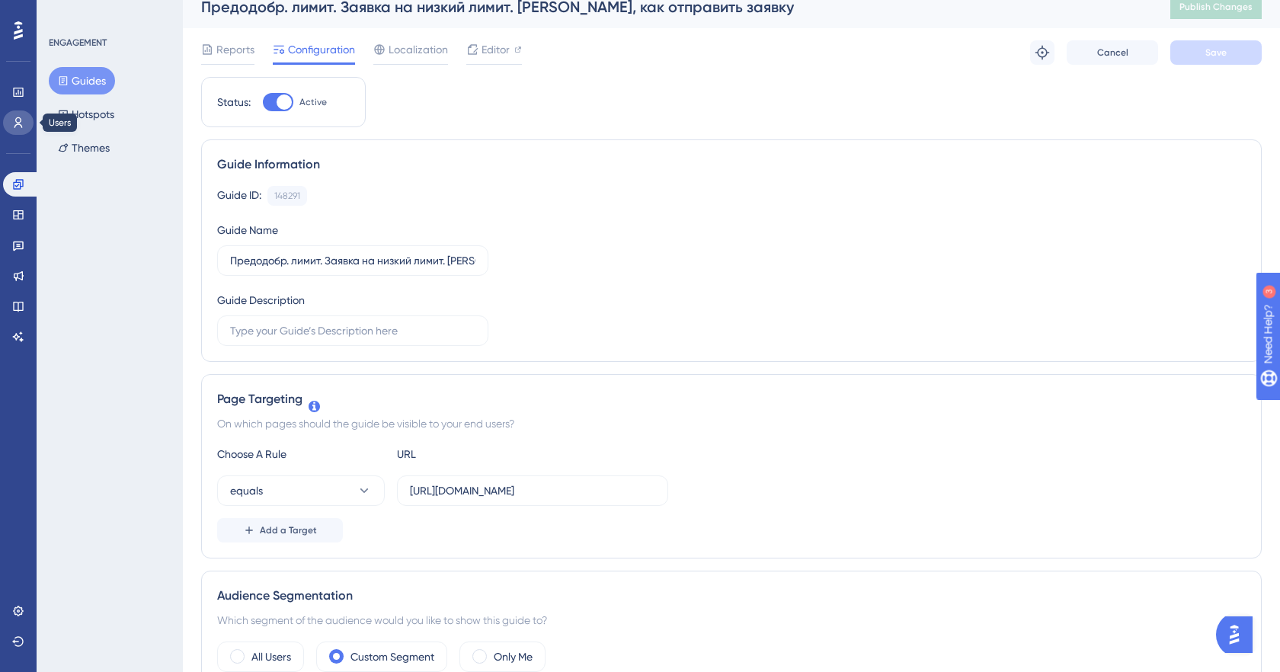
scroll to position [0, 0]
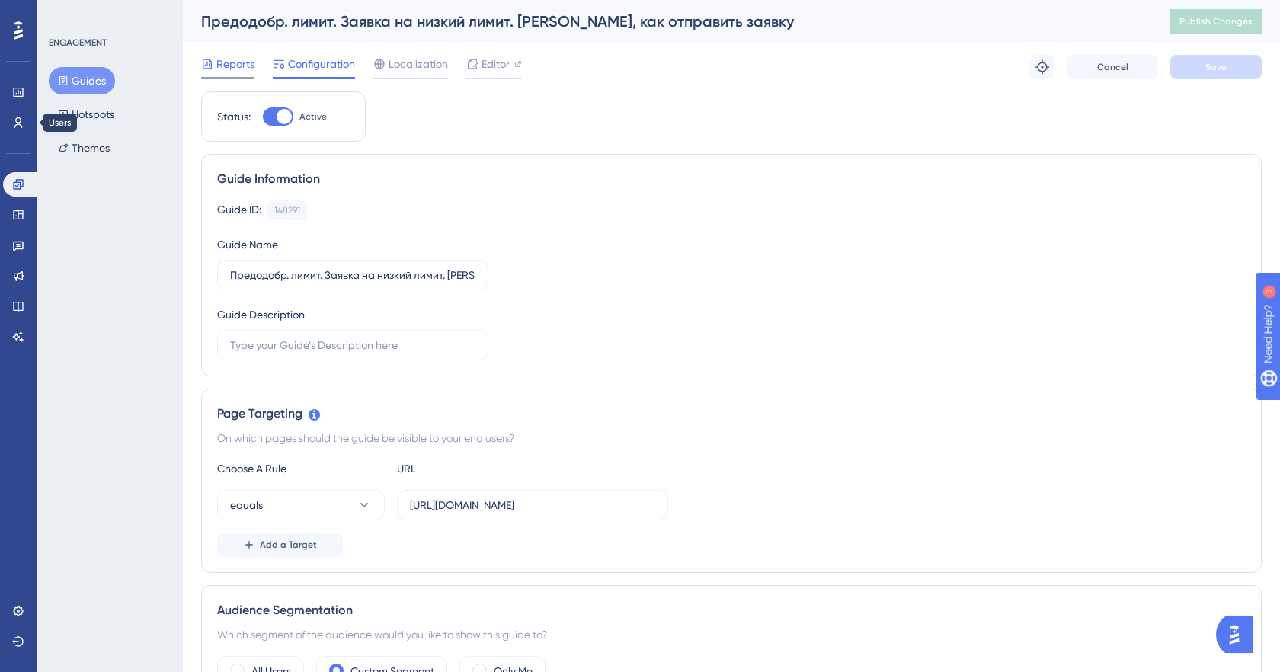
click at [231, 62] on span "Reports" at bounding box center [235, 64] width 38 height 18
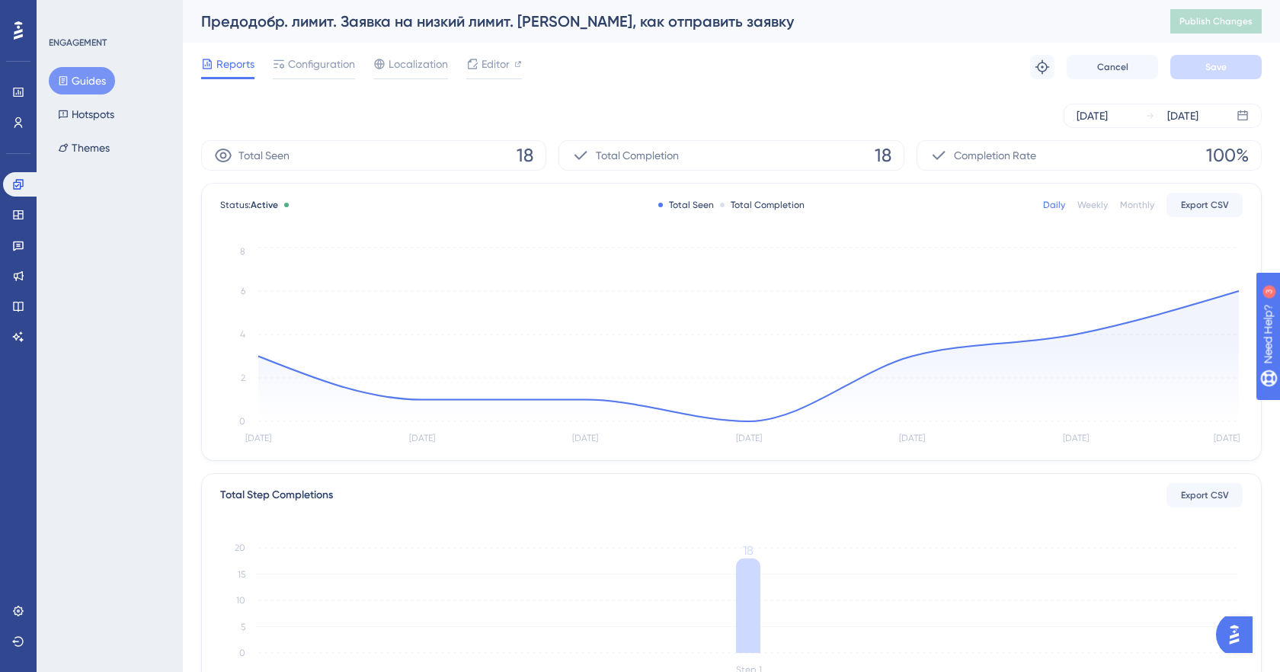
click at [221, 159] on icon at bounding box center [223, 155] width 18 height 18
click at [1097, 115] on div "[DATE]" at bounding box center [1091, 116] width 31 height 18
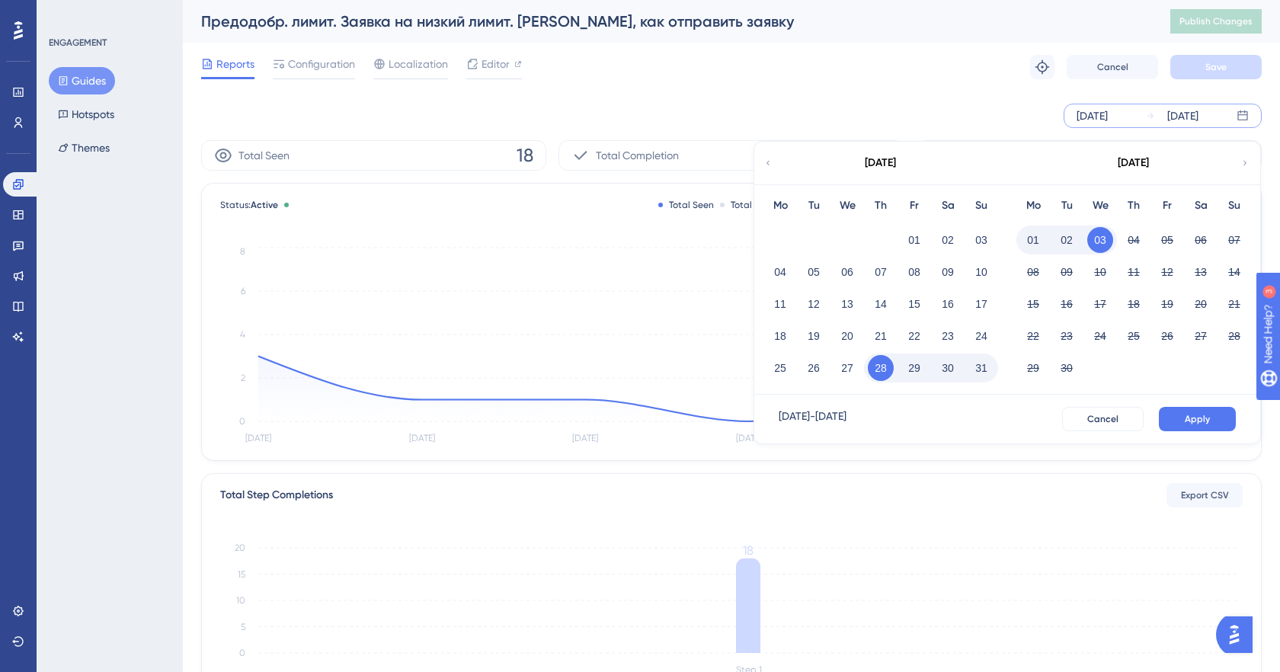
click at [764, 165] on icon at bounding box center [767, 163] width 9 height 14
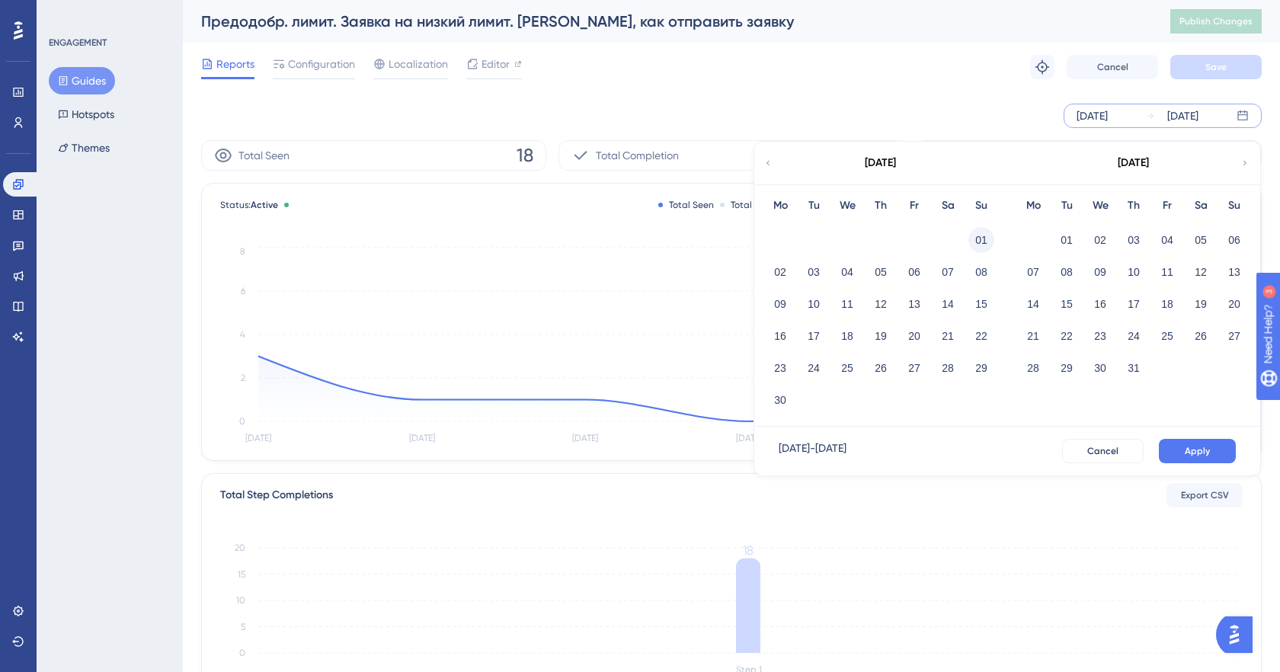
click at [982, 234] on button "01" at bounding box center [981, 240] width 26 height 26
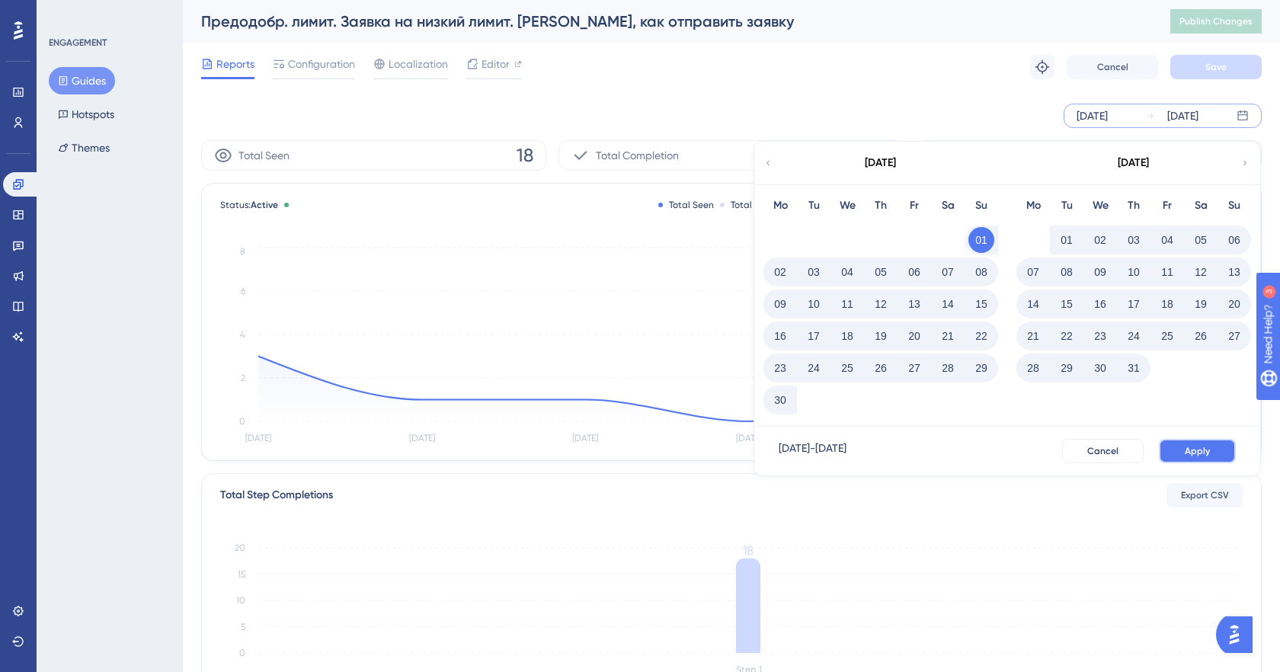
click at [1170, 444] on button "Apply" at bounding box center [1197, 451] width 77 height 24
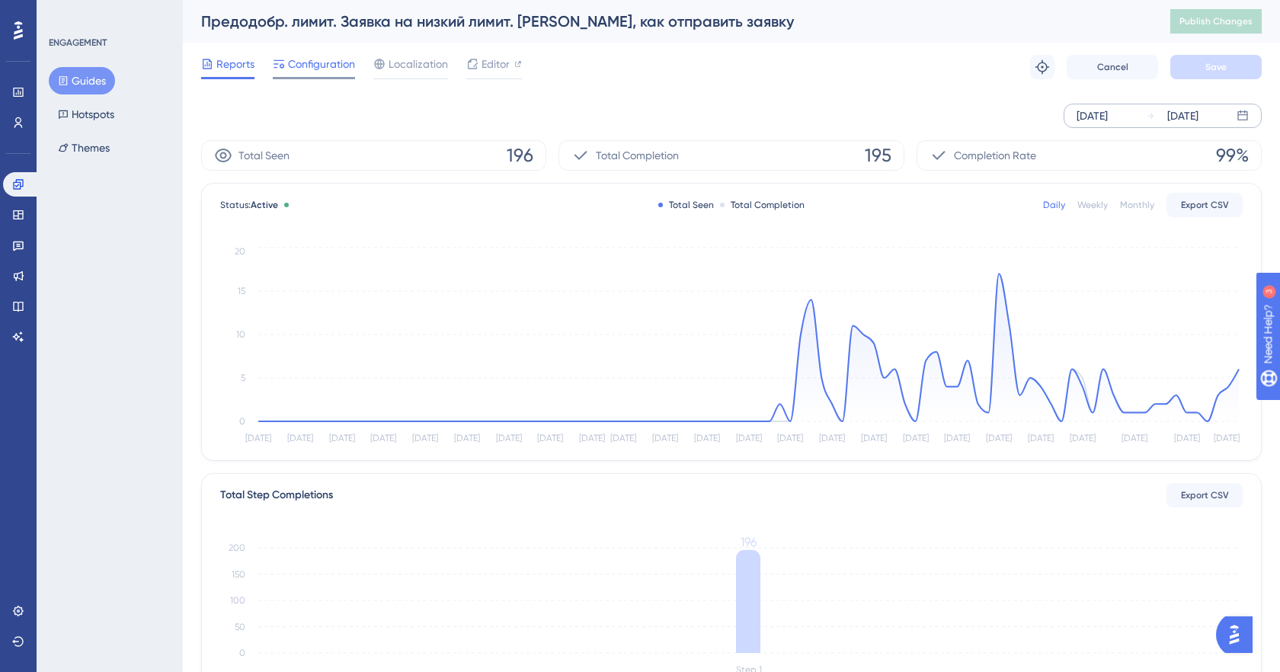
click at [346, 72] on span "Configuration" at bounding box center [321, 64] width 67 height 18
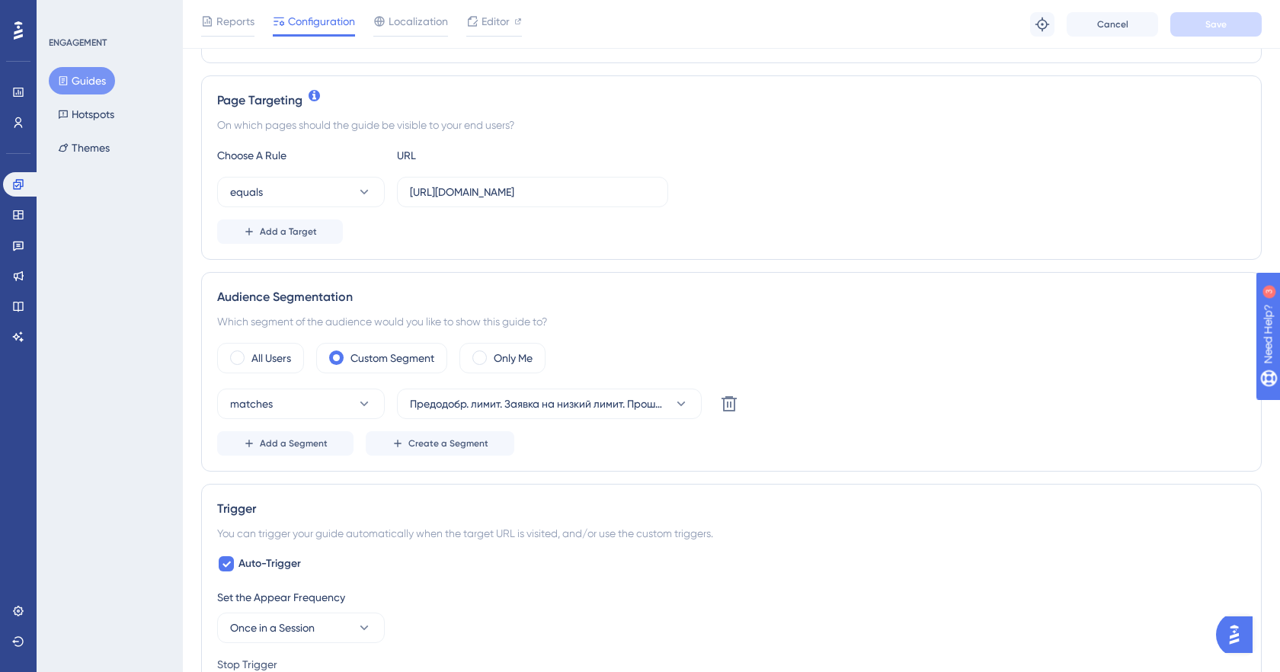
scroll to position [320, 0]
click at [360, 388] on button "matches" at bounding box center [301, 403] width 168 height 30
click at [552, 246] on div "Page Targeting On which pages should the guide be visible to your end users? Ch…" at bounding box center [731, 167] width 1060 height 184
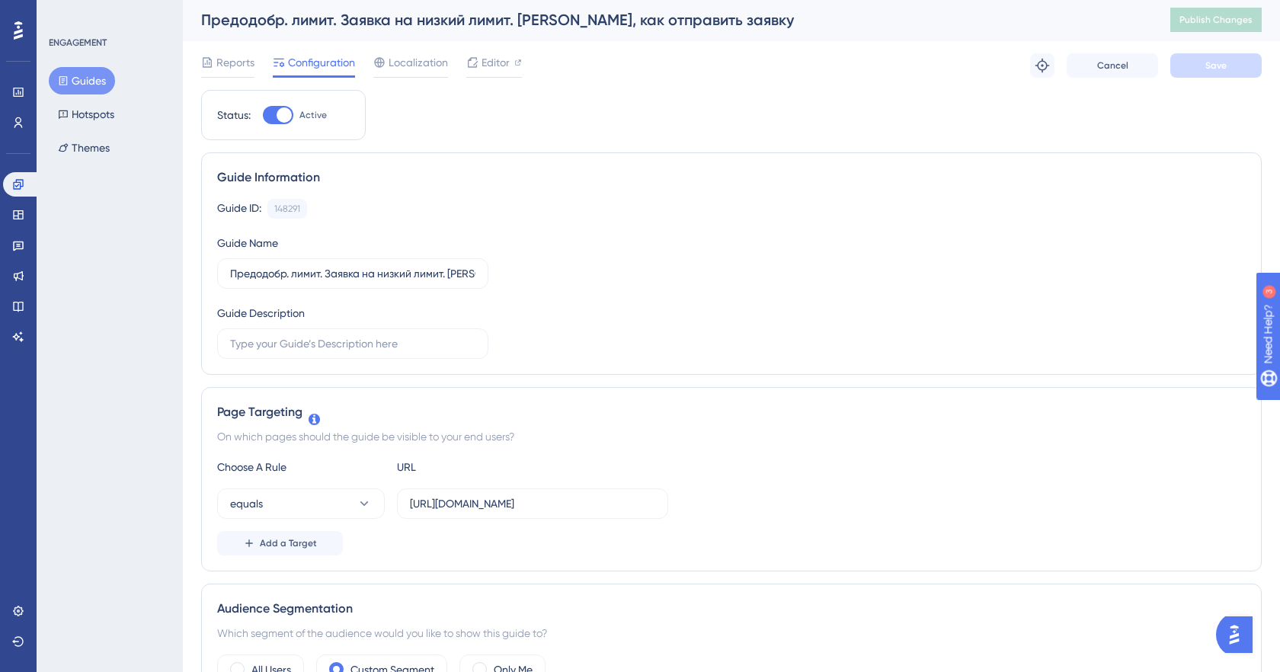
scroll to position [0, 0]
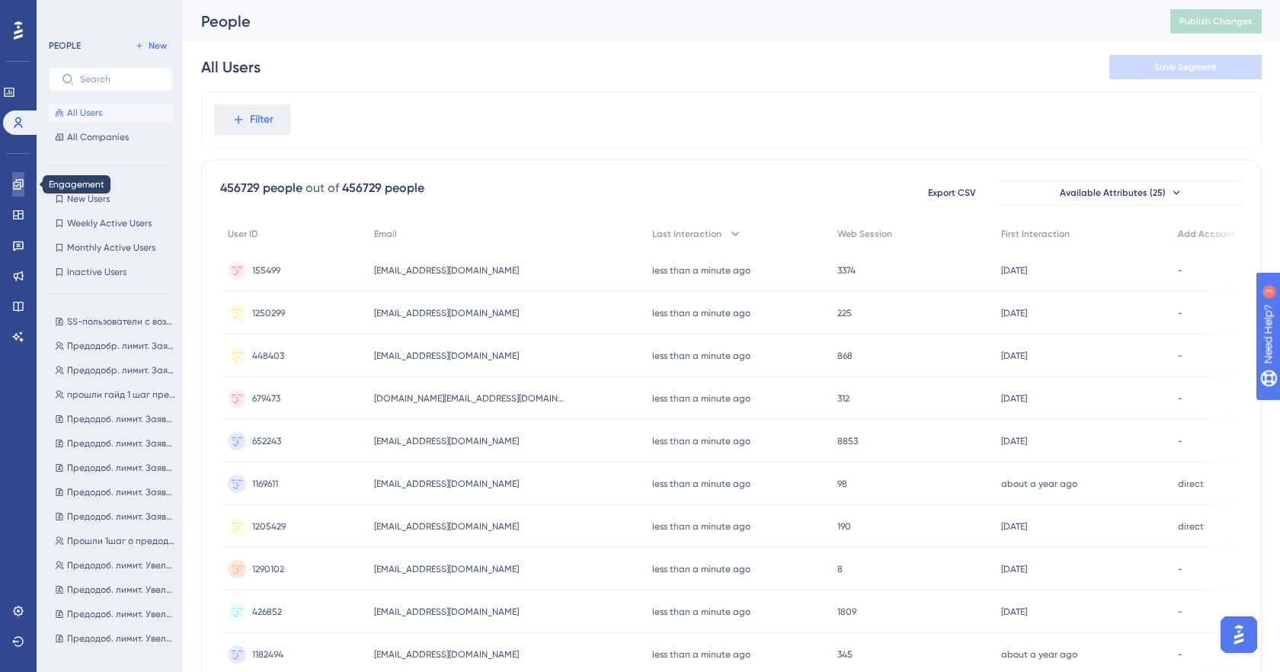
click at [18, 185] on icon at bounding box center [18, 184] width 12 height 12
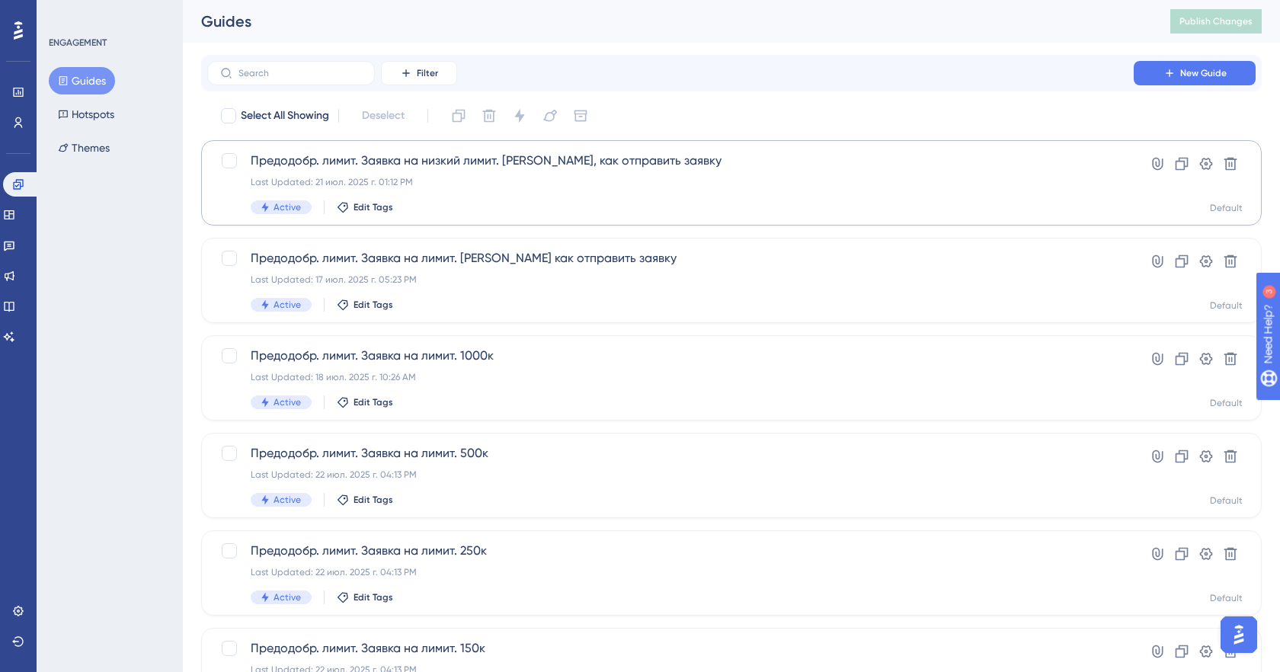
scroll to position [21, 0]
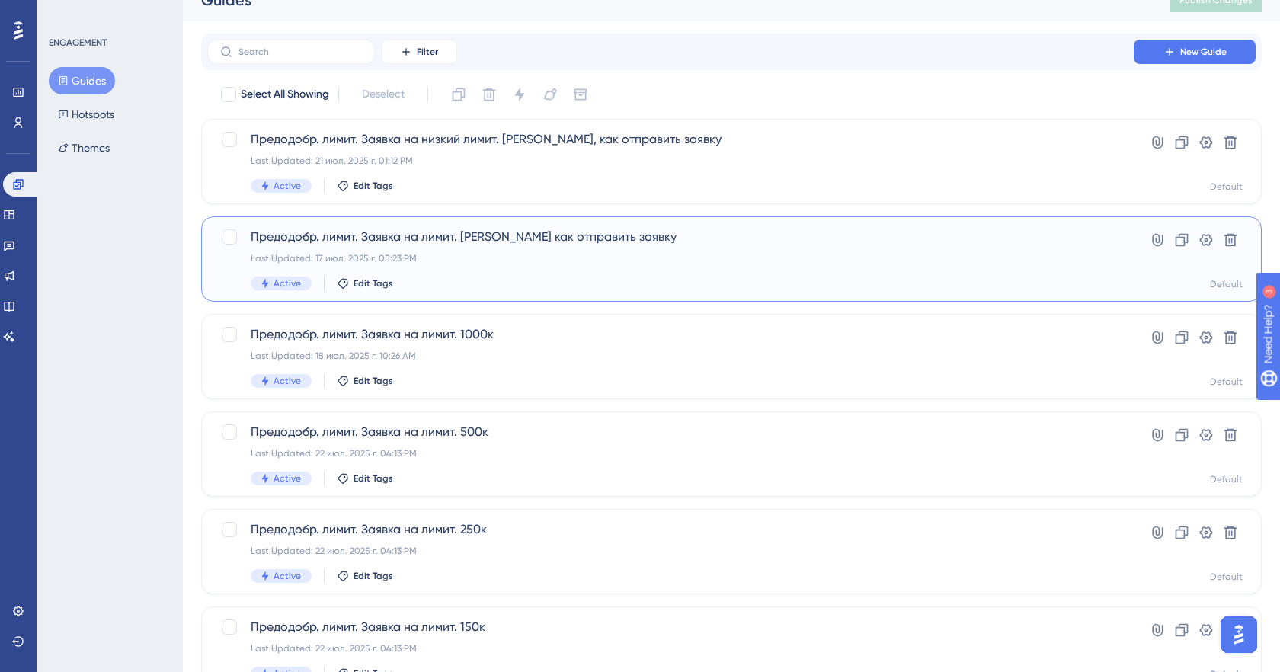
click at [559, 267] on div "Предодобр. лимит. Заявка на лимит. [PERSON_NAME] как отправить заявку Last Upda…" at bounding box center [670, 259] width 839 height 62
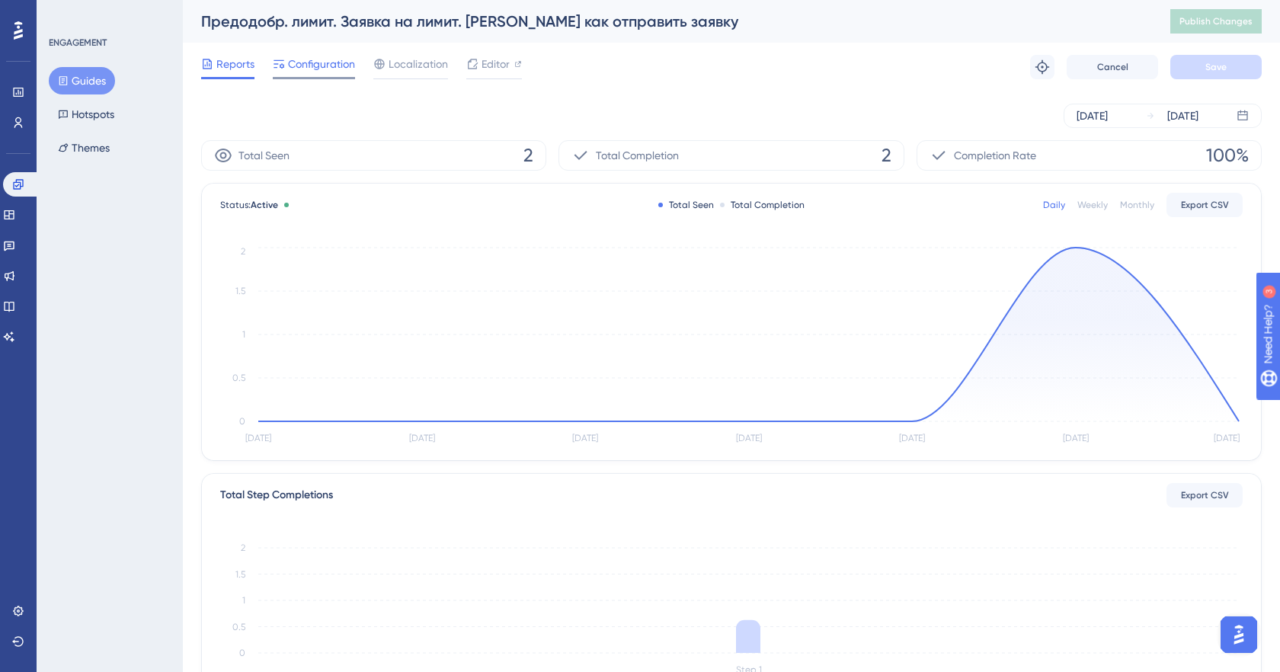
click at [296, 69] on span "Configuration" at bounding box center [321, 64] width 67 height 18
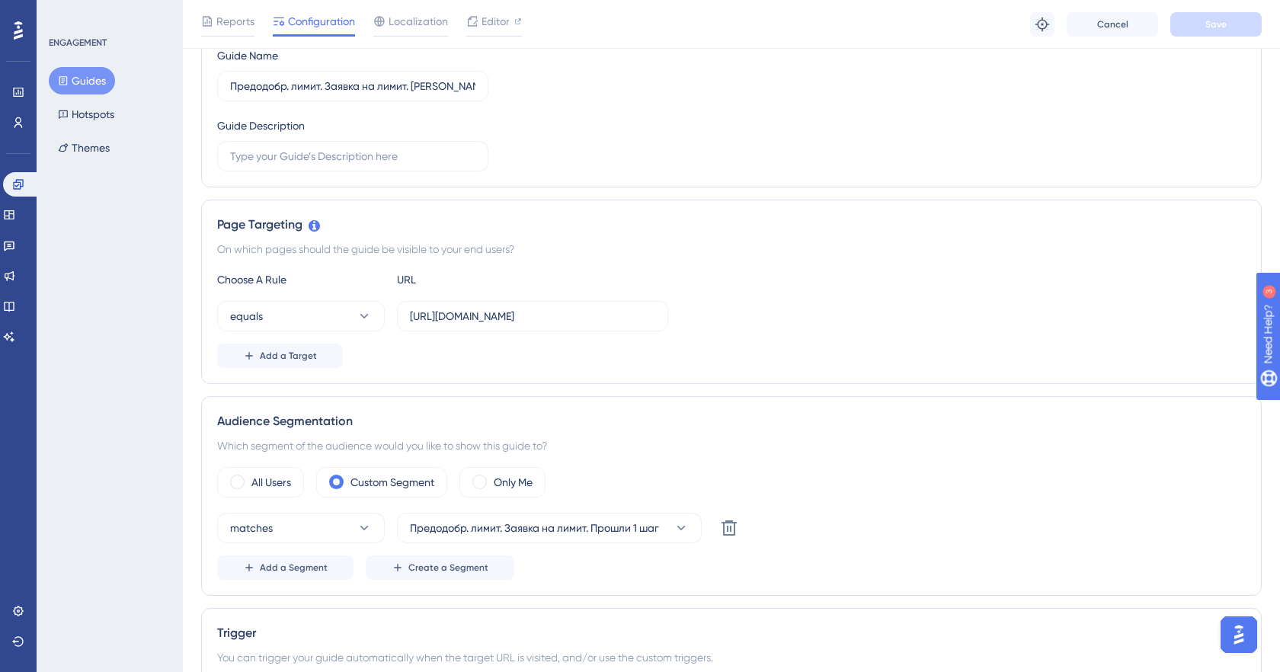
scroll to position [193, 0]
click at [689, 161] on div "Guide ID: 148122 Copy Guide Name Предодобр. лимит. Заявка на лимит. [PERSON_NAM…" at bounding box center [731, 94] width 1028 height 160
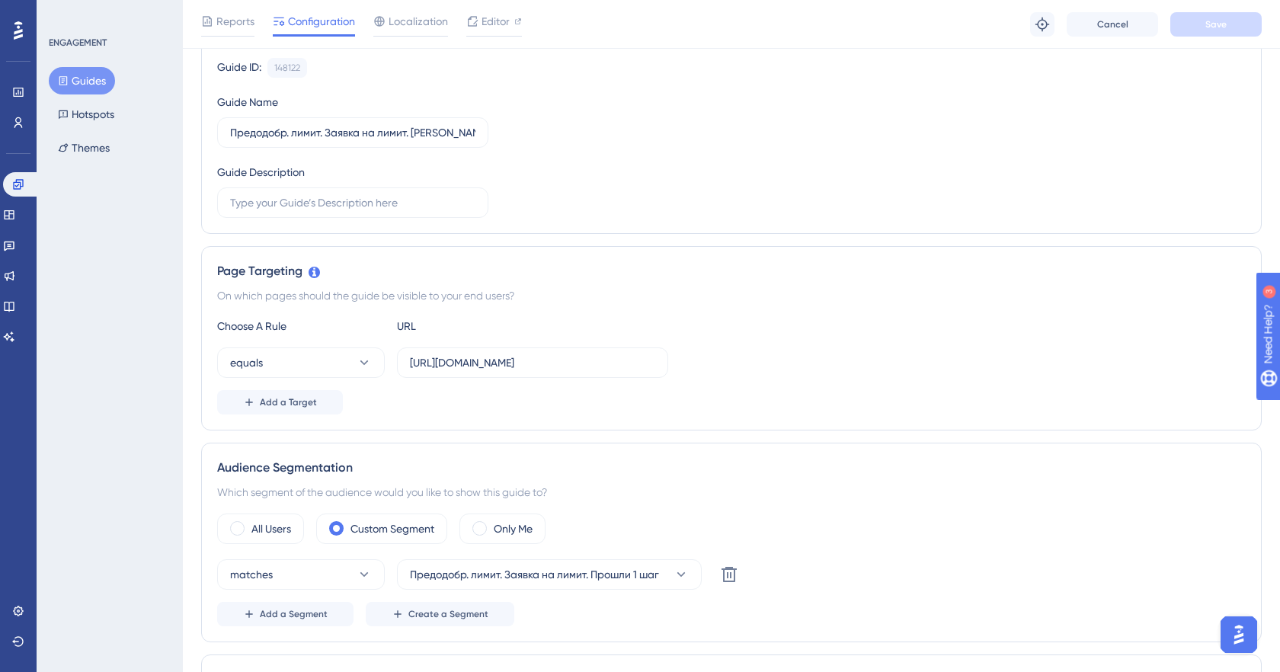
scroll to position [0, 0]
